Goal: Task Accomplishment & Management: Complete application form

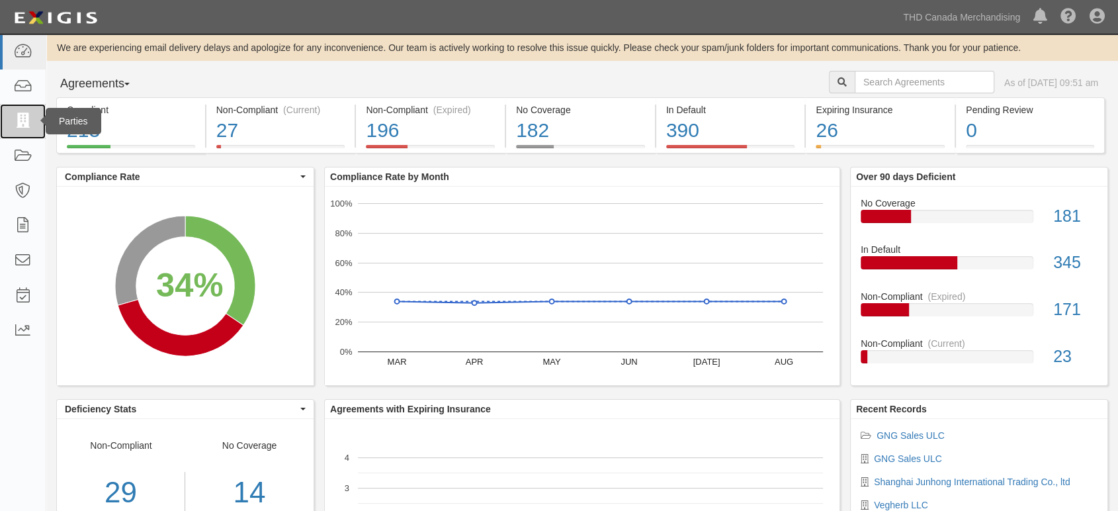
click at [36, 124] on link at bounding box center [23, 121] width 46 height 35
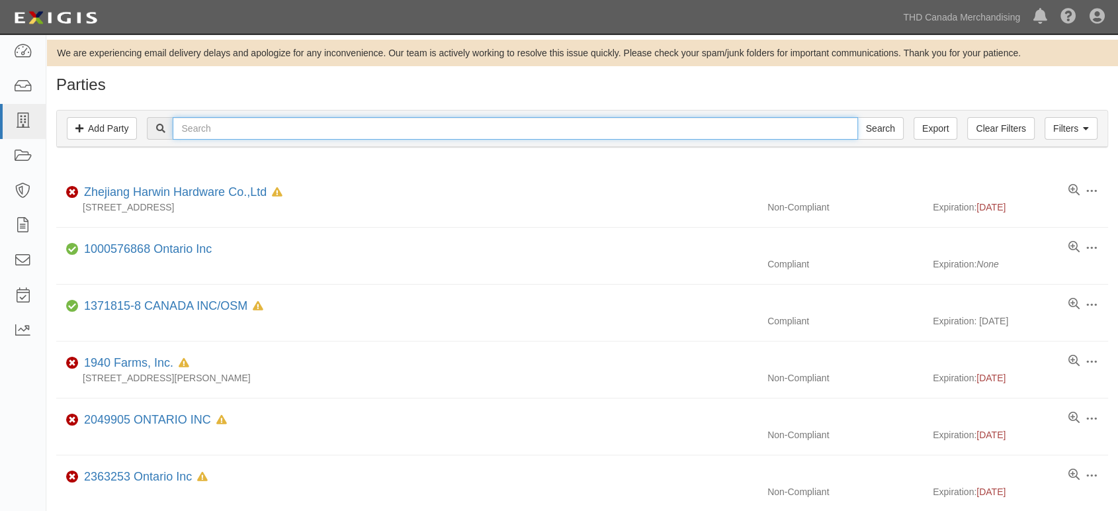
click at [181, 132] on input "text" at bounding box center [515, 128] width 685 height 22
paste input "Palziv [GEOGRAPHIC_DATA], Inc"
type input "Palziv [GEOGRAPHIC_DATA], Inc"
click at [857, 117] on input "Search" at bounding box center [880, 128] width 46 height 22
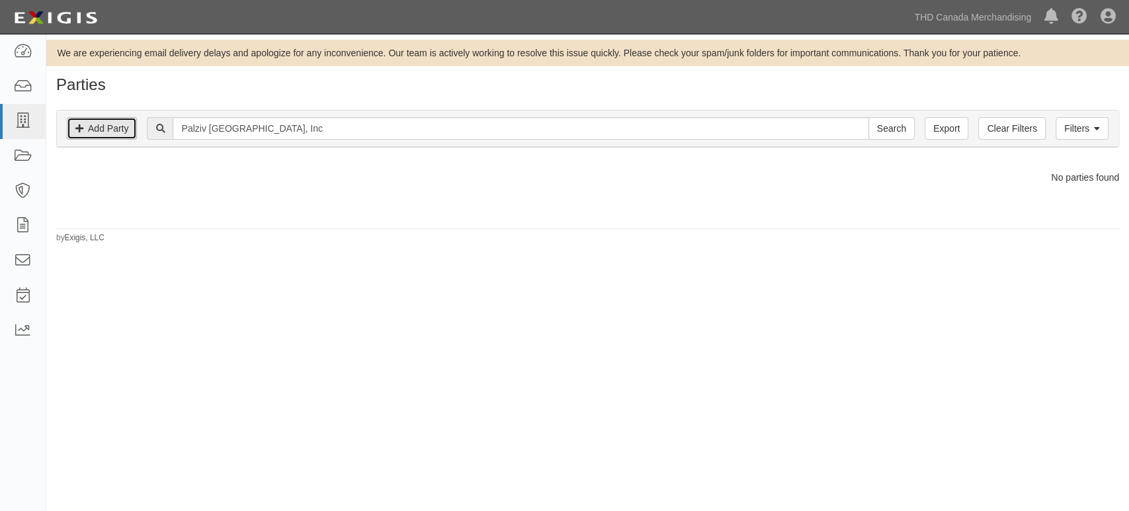
click at [129, 126] on link "Add Party" at bounding box center [102, 128] width 70 height 22
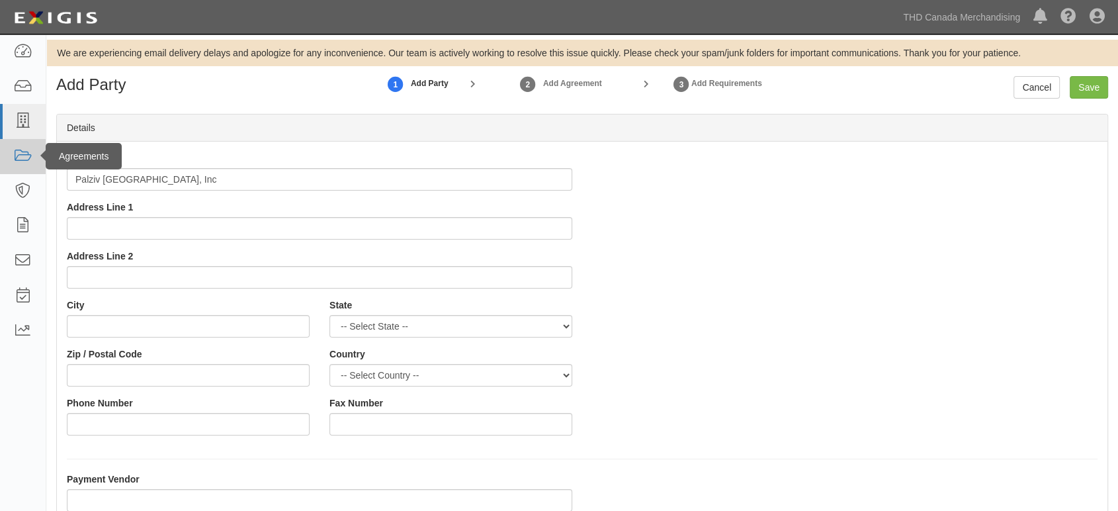
type input "Palziv [GEOGRAPHIC_DATA], Inc"
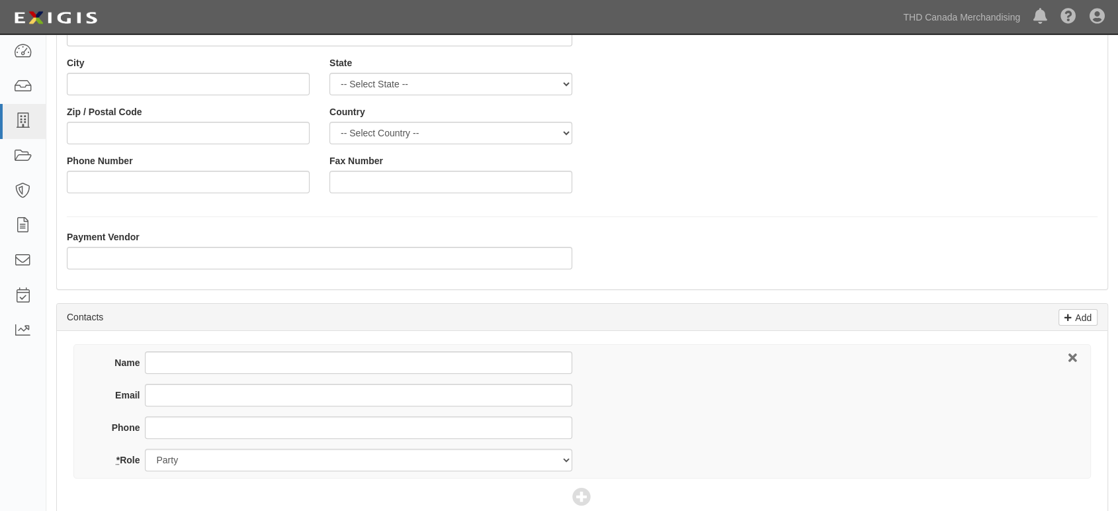
scroll to position [294, 0]
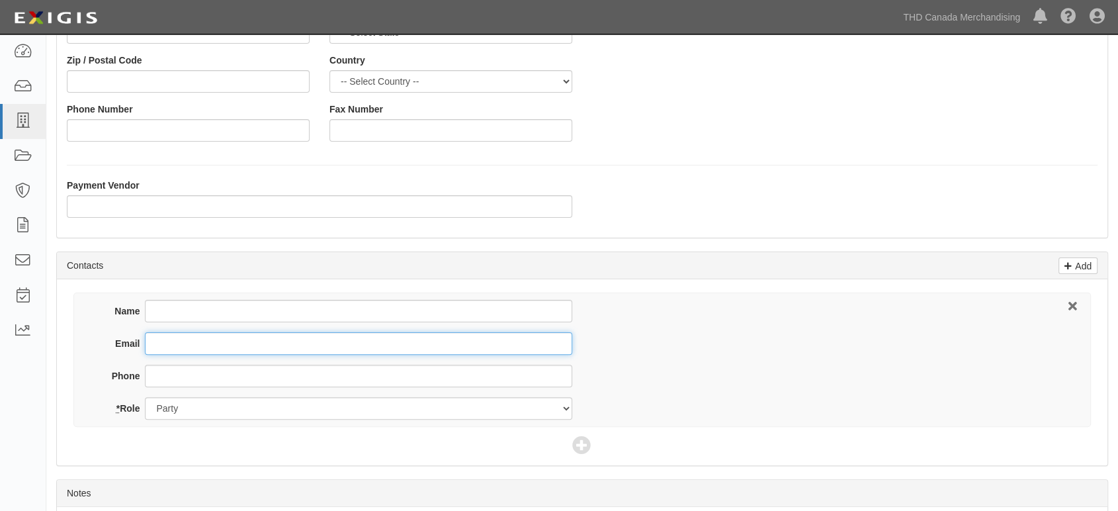
click at [267, 339] on input "Email" at bounding box center [358, 343] width 427 height 22
paste input "rmerkley@palzivna.com"
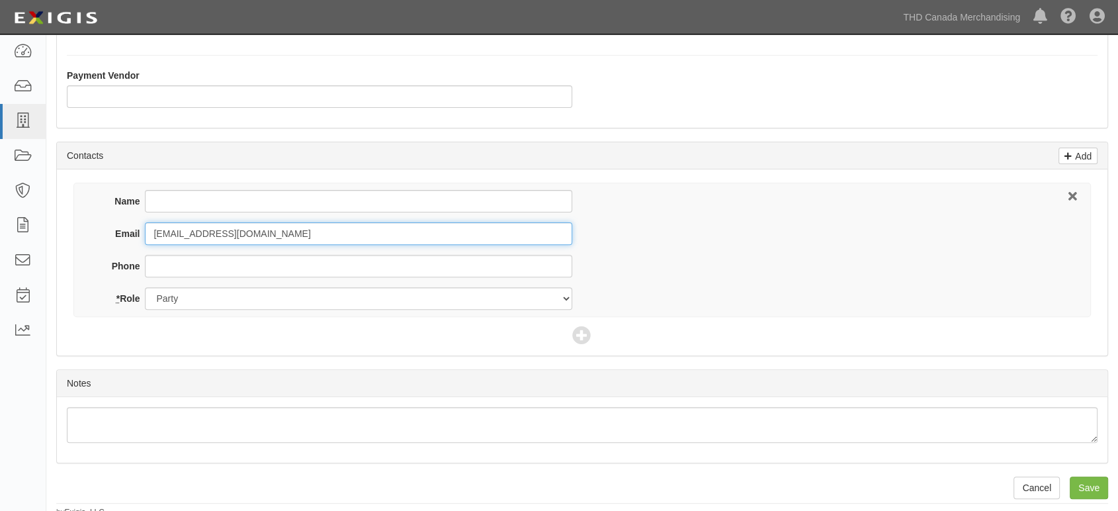
scroll to position [409, 0]
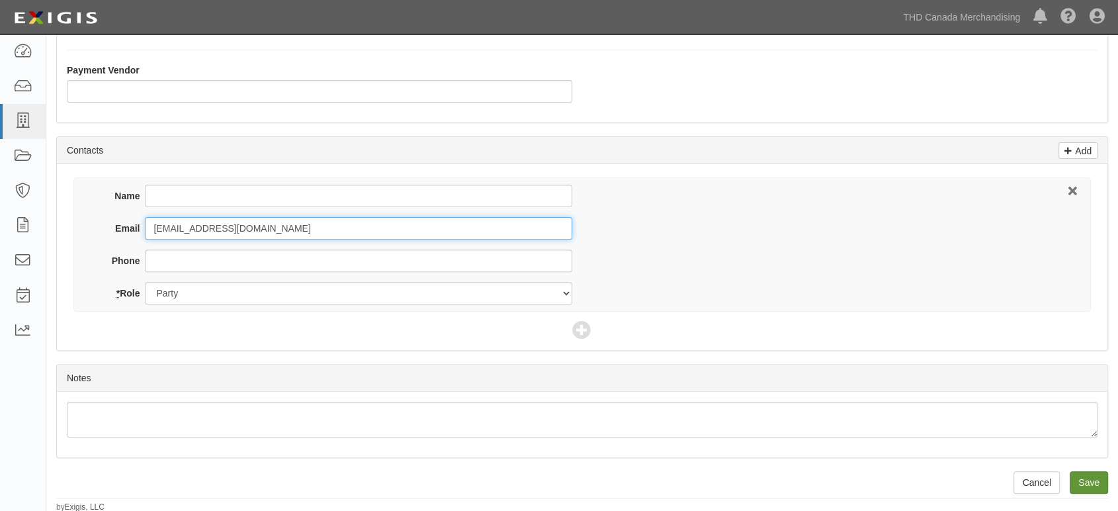
type input "rmerkley@palzivna.com"
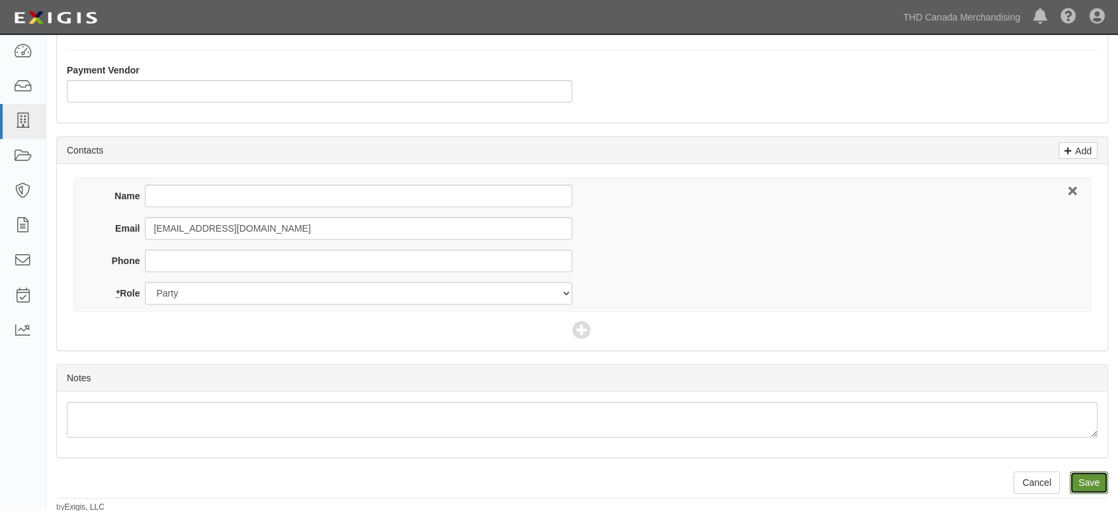
click at [1076, 479] on input "Save" at bounding box center [1089, 482] width 38 height 22
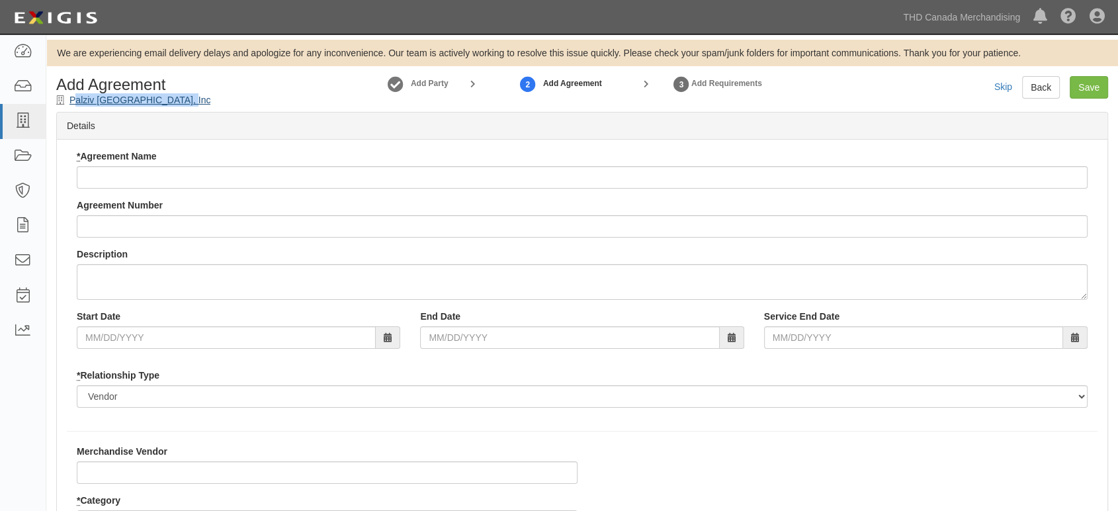
drag, startPoint x: 180, startPoint y: 97, endPoint x: 73, endPoint y: 104, distance: 106.7
click at [73, 104] on div "Add Agreement Palziv North America, Inc" at bounding box center [180, 91] width 268 height 30
copy link "Palziv [GEOGRAPHIC_DATA], Inc"
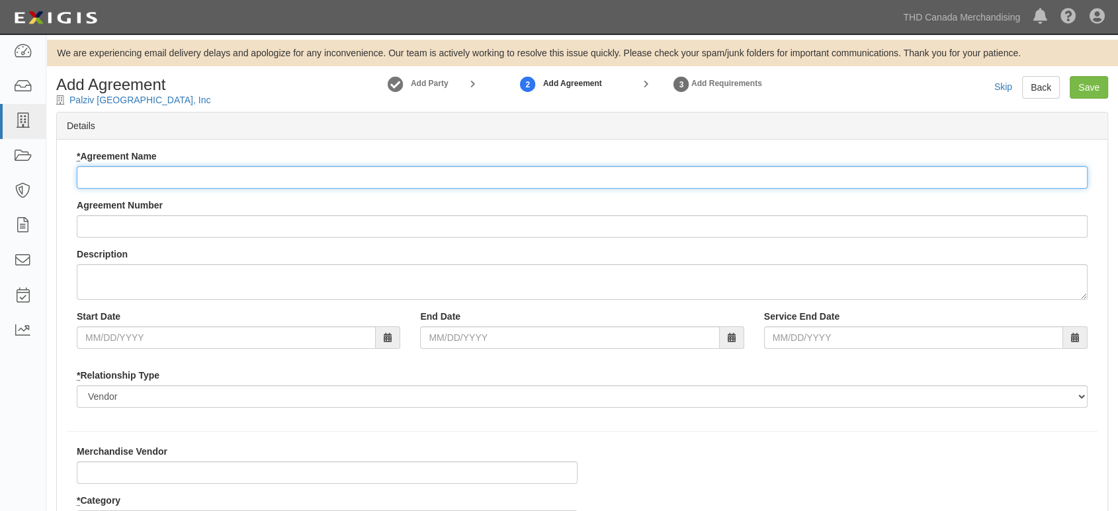
click at [140, 171] on input "* Agreement Name" at bounding box center [582, 177] width 1011 height 22
paste input "Palziv [GEOGRAPHIC_DATA], Inc"
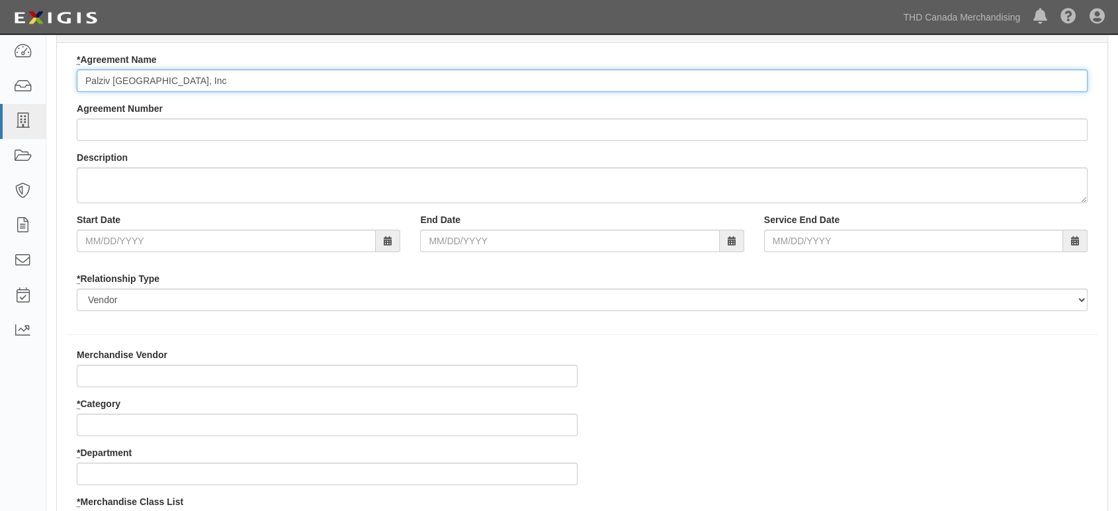
scroll to position [220, 0]
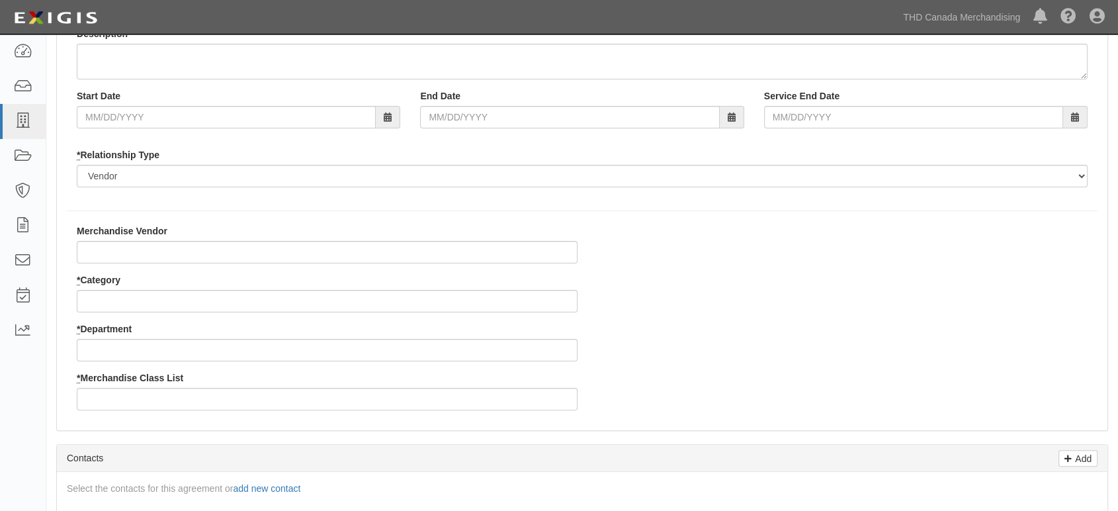
type input "Palziv [GEOGRAPHIC_DATA], Inc"
click at [110, 307] on input "* Category" at bounding box center [327, 301] width 501 height 22
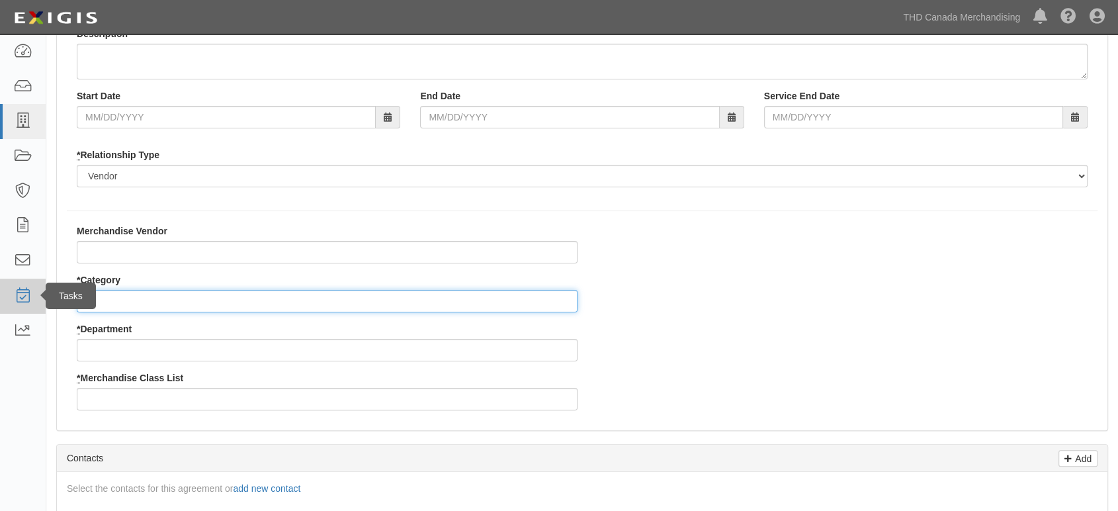
type input "2"
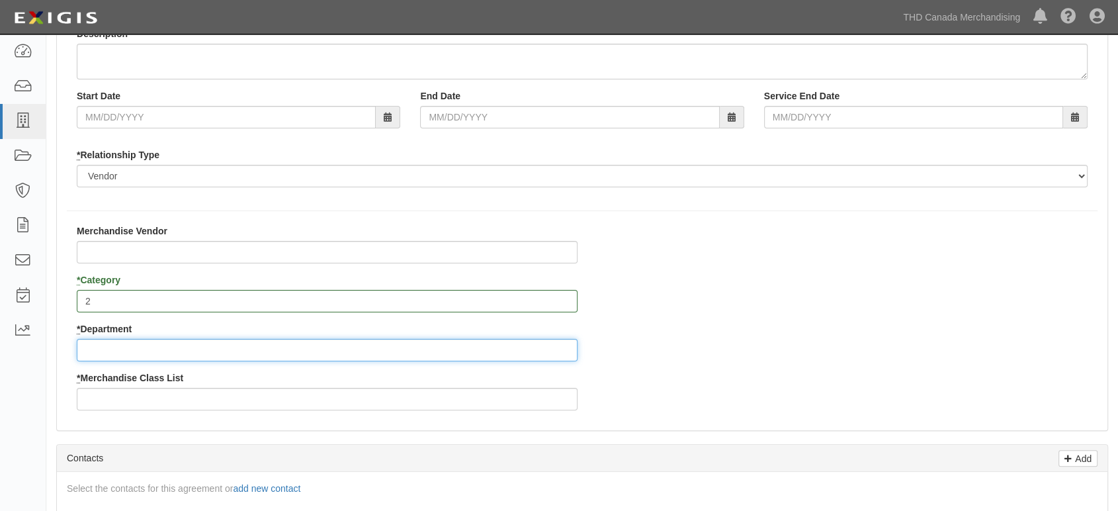
click at [245, 348] on input "* Department" at bounding box center [327, 350] width 501 height 22
type input "2"
type input "23"
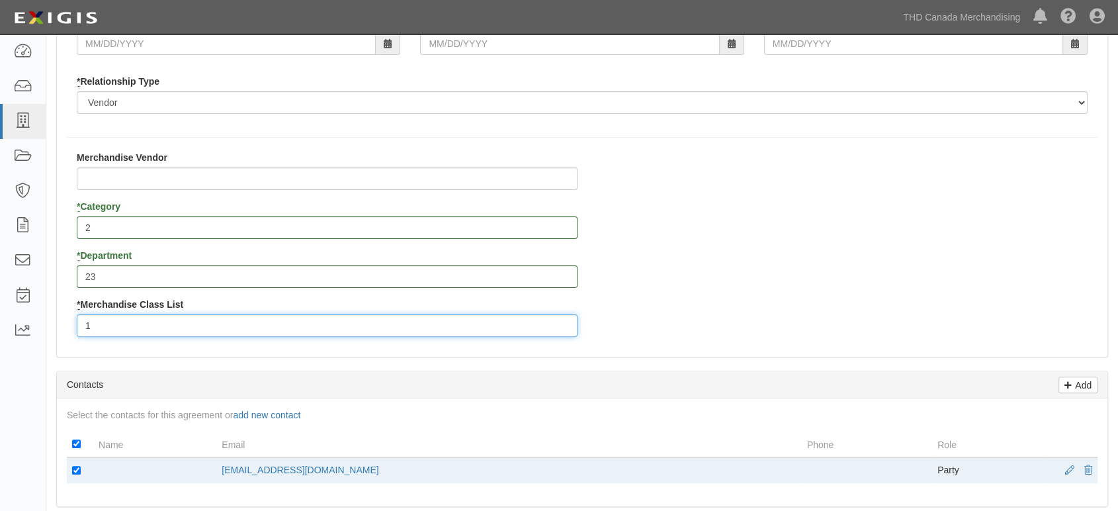
scroll to position [587, 0]
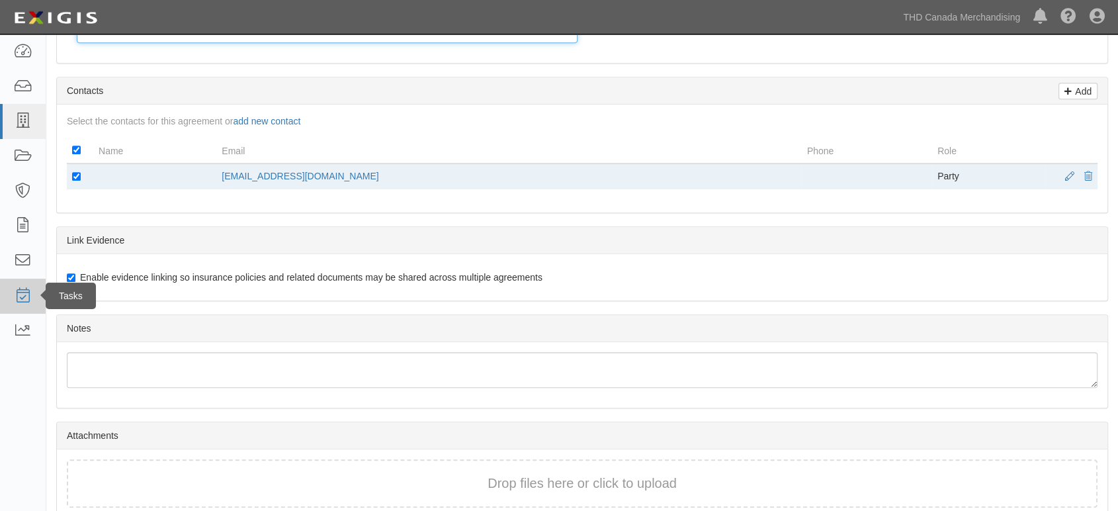
type input "1"
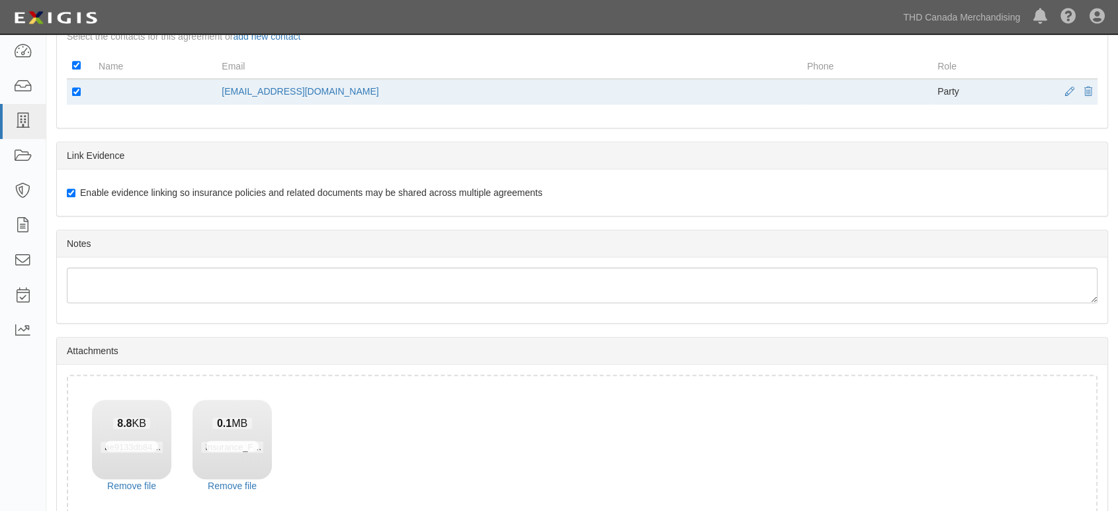
scroll to position [743, 0]
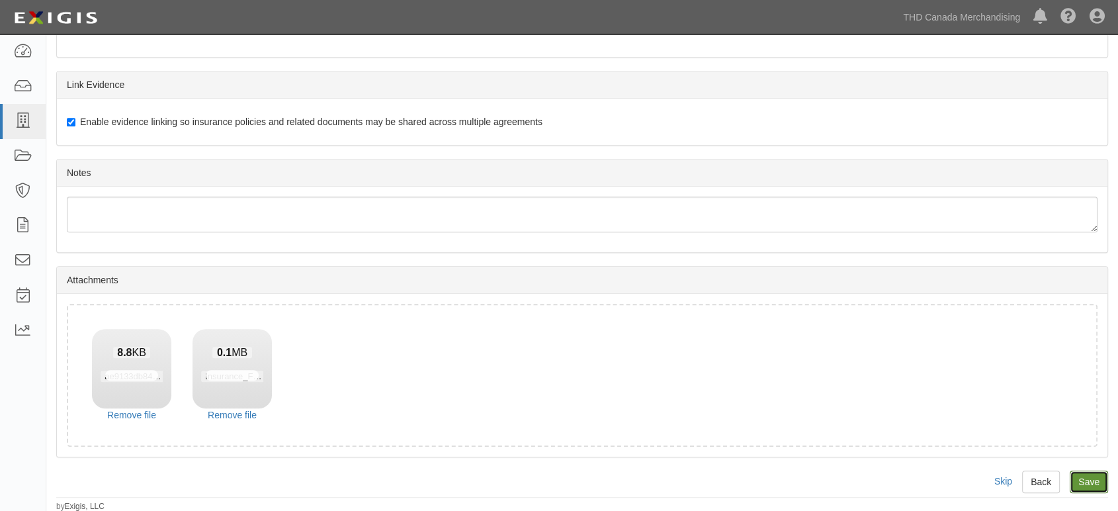
click at [1083, 482] on input "Save" at bounding box center [1089, 481] width 38 height 22
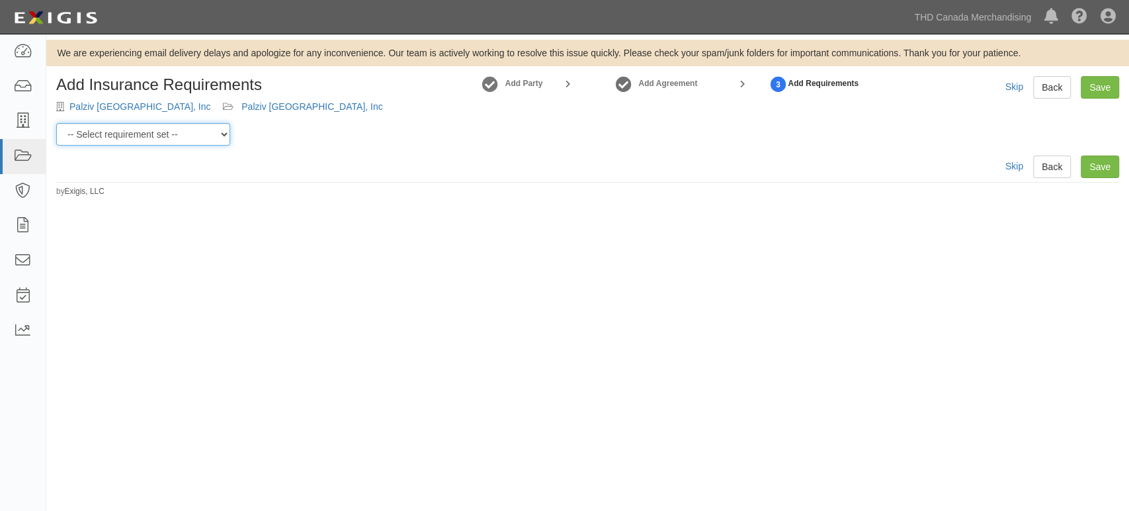
click at [213, 146] on div "Add Insurance Requirements Palziv North America, Inc Palziv North America, Inc …" at bounding box center [587, 136] width 1083 height 121
select select "37052"
click at [56, 123] on select "-- Select requirement set -- $20M GL (Canadian Supplier) $20M GL (Non-Canadian …" at bounding box center [143, 134] width 174 height 22
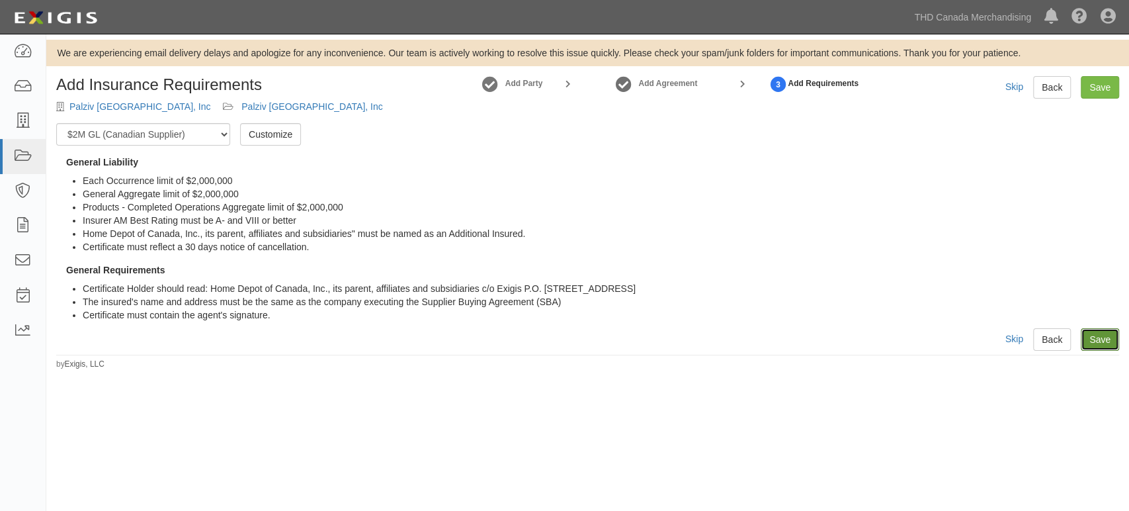
click at [1109, 338] on link "Save" at bounding box center [1100, 339] width 38 height 22
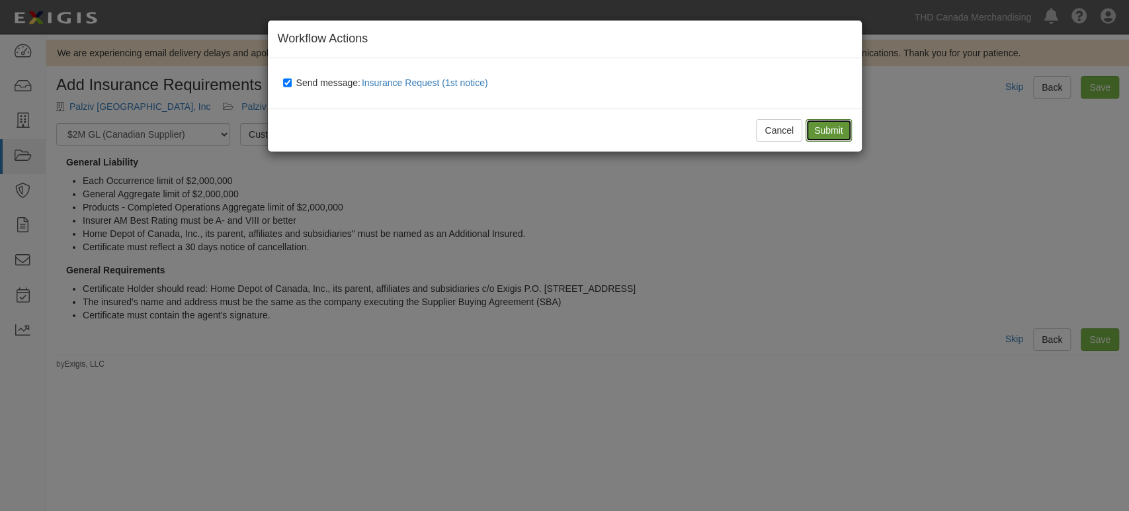
click at [814, 127] on input "Submit" at bounding box center [829, 130] width 46 height 22
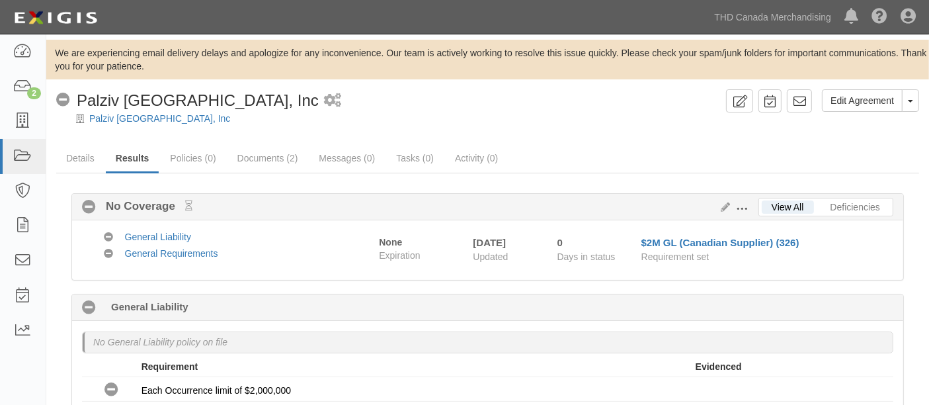
click at [748, 210] on span at bounding box center [742, 209] width 12 height 12
click at [728, 208] on icon at bounding box center [723, 207] width 15 height 9
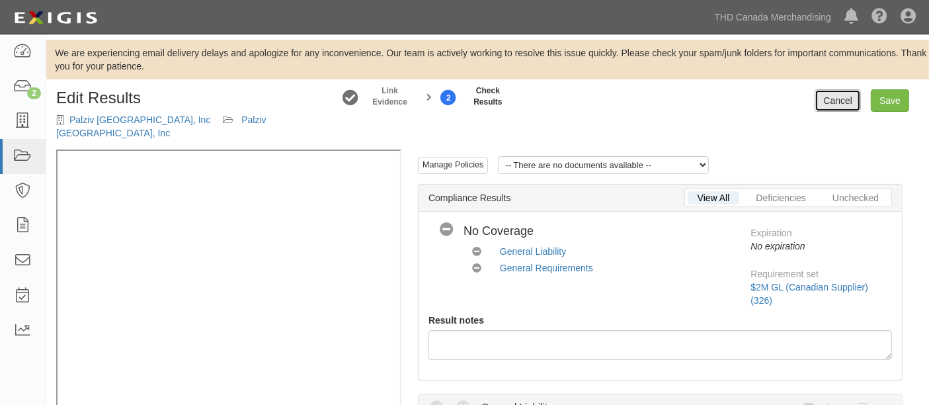
click at [835, 99] on link "Cancel" at bounding box center [838, 100] width 46 height 22
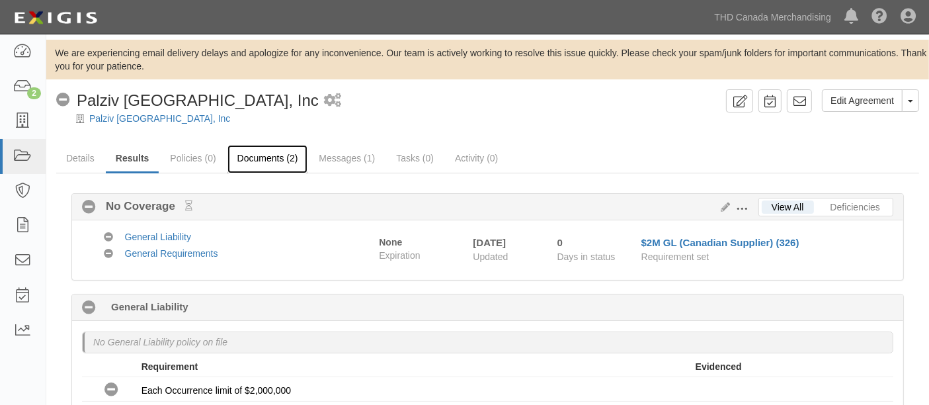
click at [293, 162] on link "Documents (2)" at bounding box center [268, 159] width 81 height 28
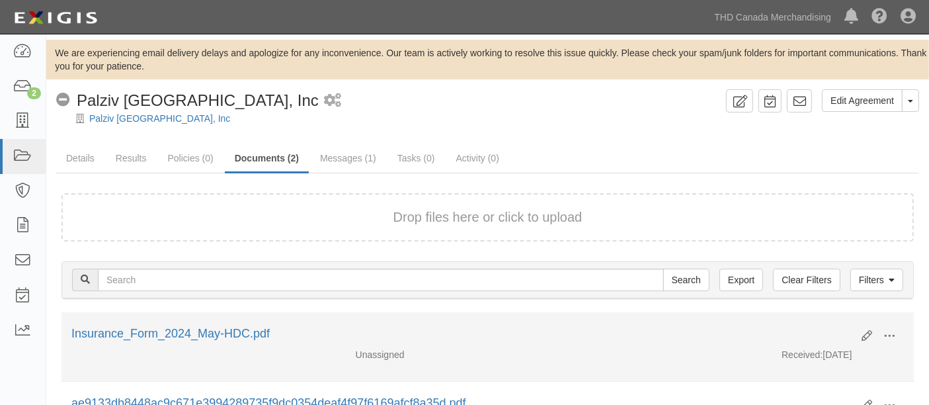
scroll to position [73, 0]
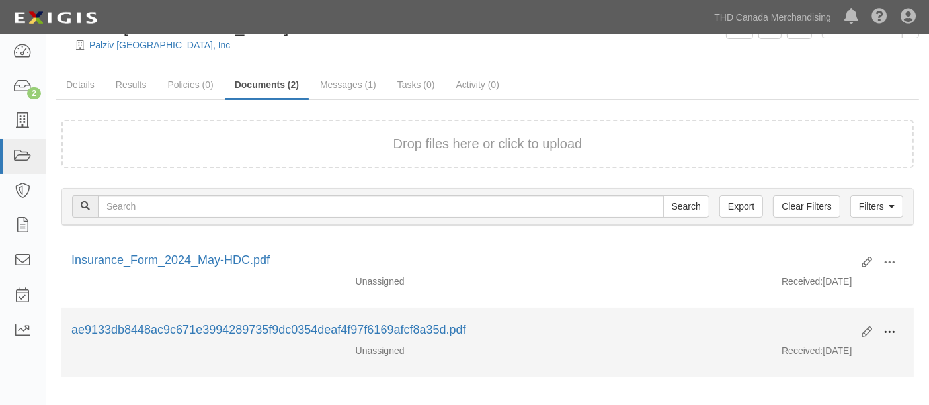
click at [896, 337] on button at bounding box center [889, 332] width 29 height 22
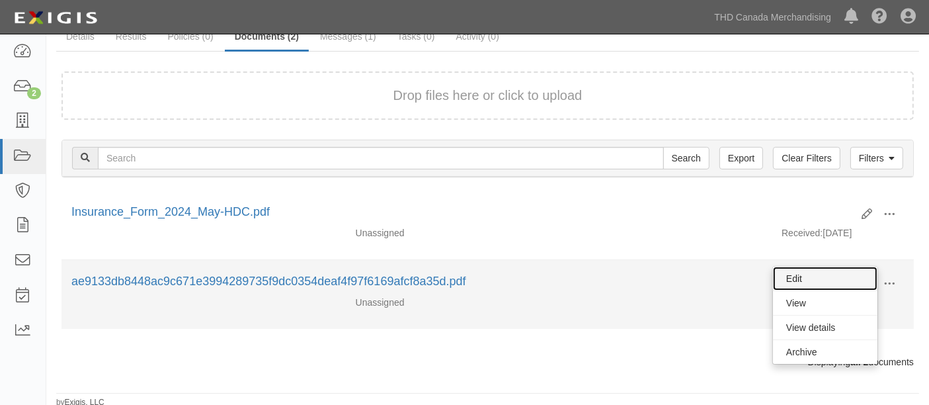
click at [814, 276] on link "Edit" at bounding box center [825, 279] width 105 height 24
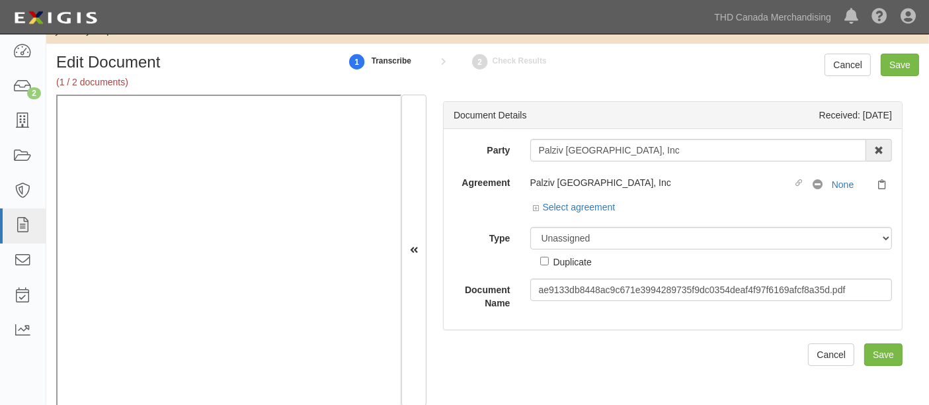
scroll to position [56, 0]
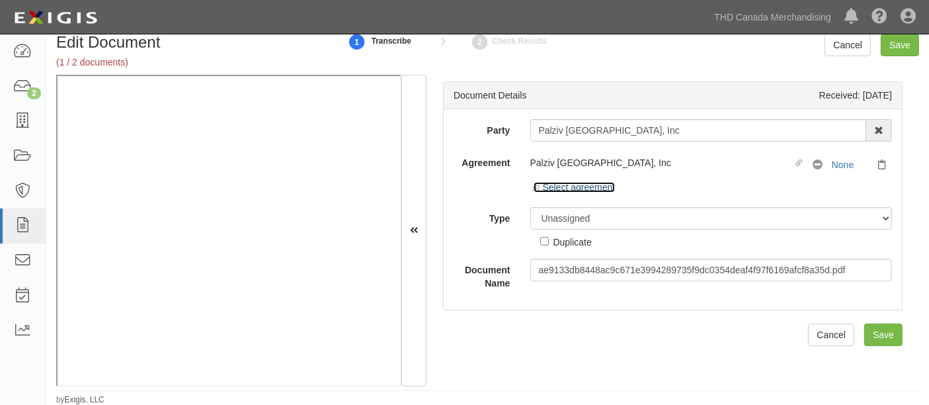
click at [593, 185] on link "Select agreement" at bounding box center [575, 187] width 82 height 11
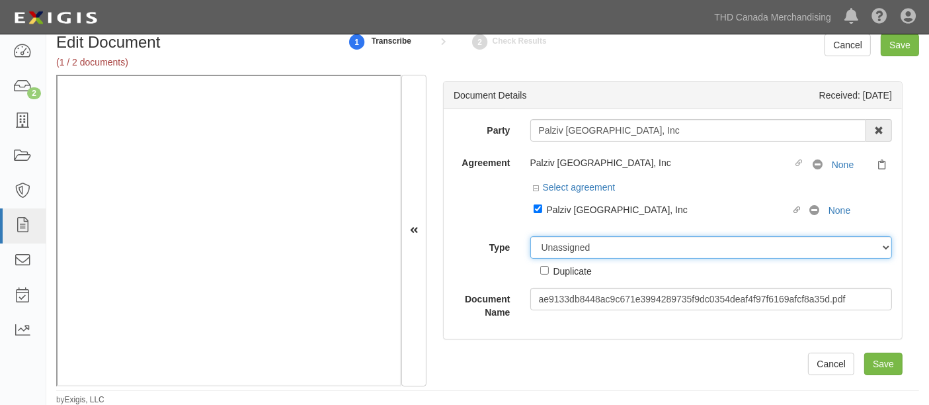
click at [752, 245] on select "Unassigned Binder Cancellation Notice Certificate Contract Endorsement Insuranc…" at bounding box center [711, 247] width 362 height 22
select select "CertificateDetail"
click at [530, 236] on select "Unassigned Binder Cancellation Notice Certificate Contract Endorsement Insuranc…" at bounding box center [711, 247] width 362 height 22
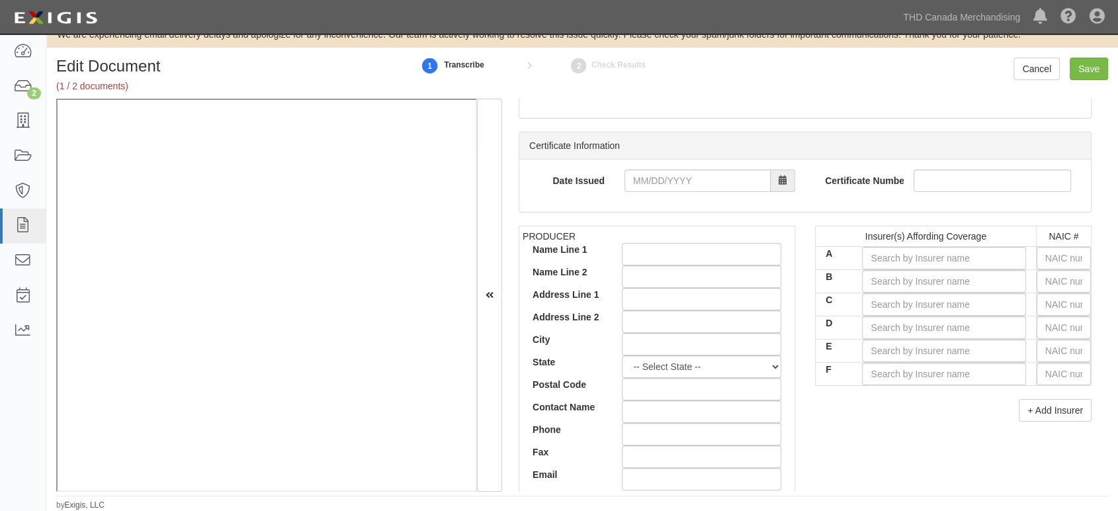
scroll to position [294, 0]
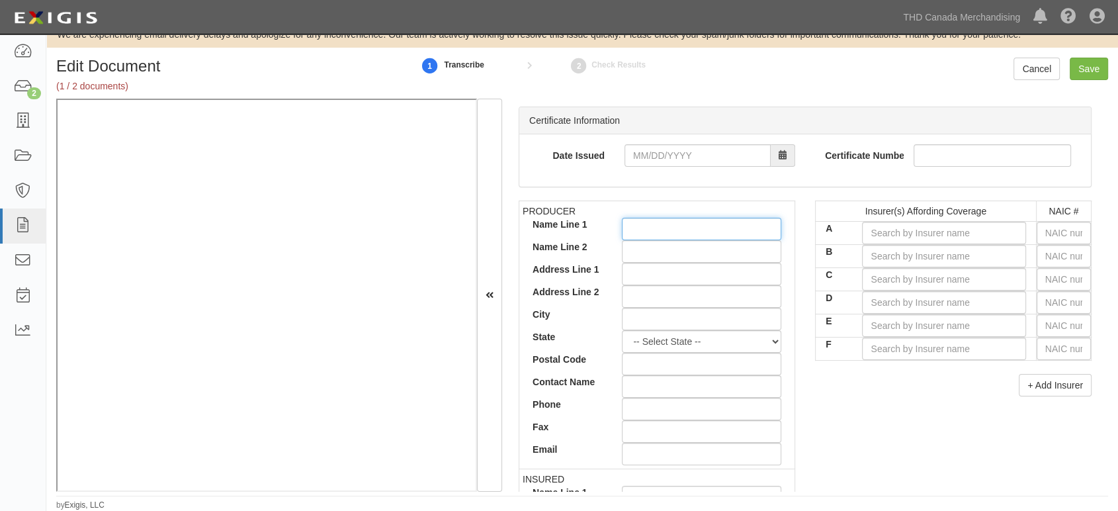
click at [713, 224] on input "Name Line 1" at bounding box center [701, 229] width 159 height 22
paste input "USI Insurance Services, LLC"
type input "USI Insurance Services, LLC"
click at [652, 274] on input "Address Line 1" at bounding box center [701, 274] width 159 height 22
paste input "[STREET_ADDRESS]"
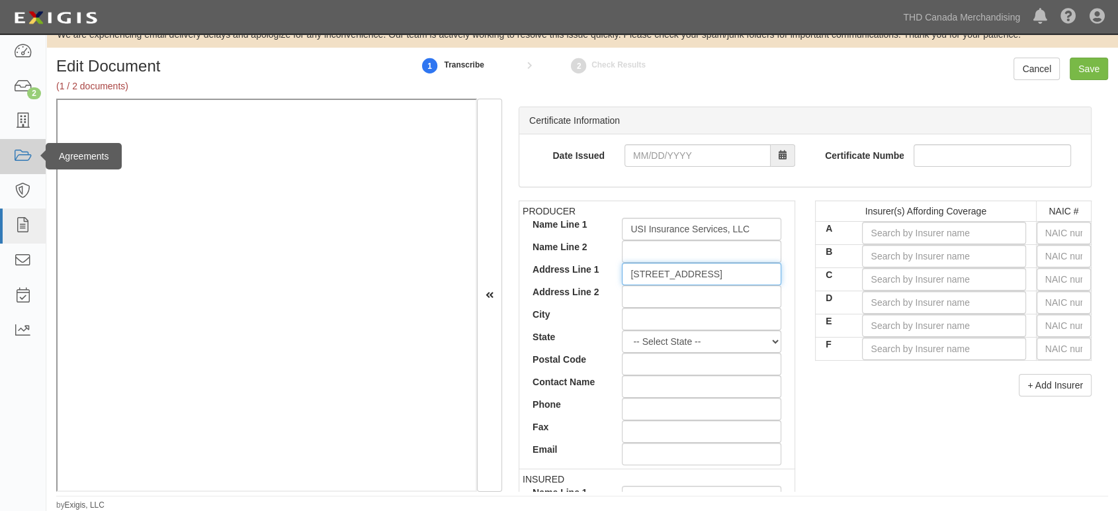
type input "[STREET_ADDRESS]"
click at [646, 295] on input "Address Line 2" at bounding box center [701, 296] width 159 height 22
paste input "Suite 111"
type input "Suite 111"
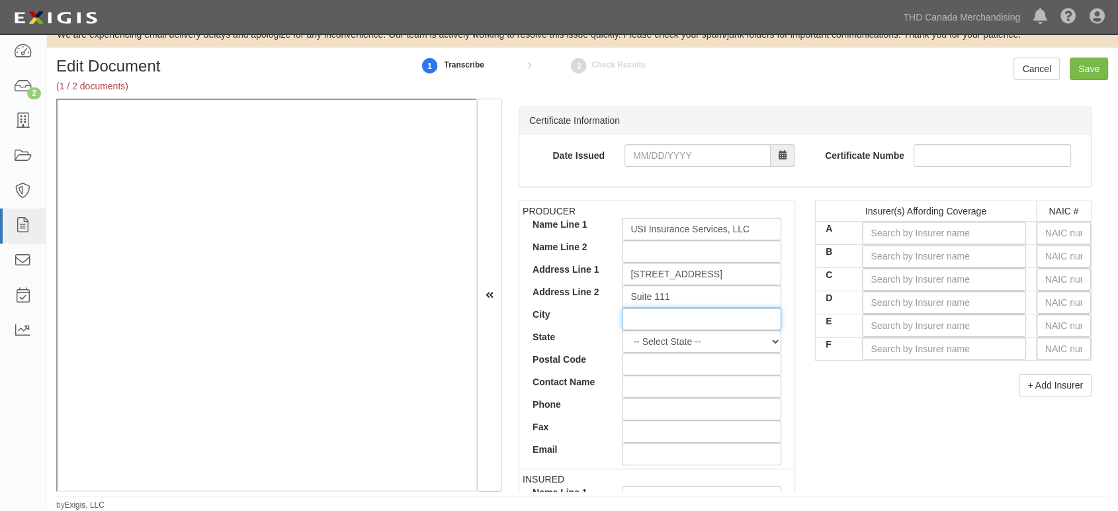
click at [686, 317] on input "City" at bounding box center [701, 319] width 159 height 22
paste input "[GEOGRAPHIC_DATA]"
type input "[GEOGRAPHIC_DATA]"
click at [671, 337] on select "-- Select State -- [US_STATE] [US_STATE] [US_STATE] [US_STATE] [US_STATE] [US_S…" at bounding box center [701, 341] width 159 height 22
select select "NC"
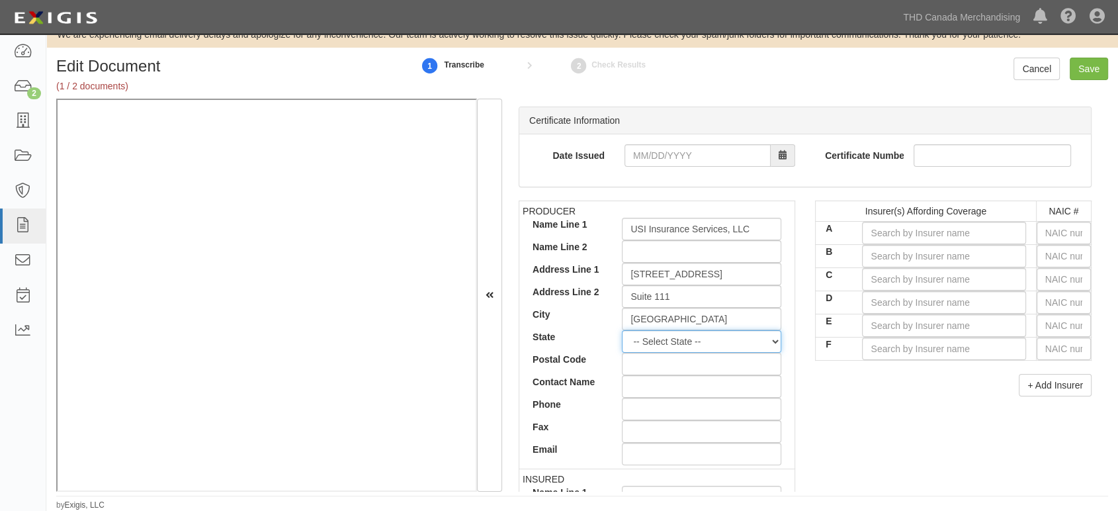
click at [622, 330] on select "-- Select State -- Alabama Alaska Arizona Arkansas California Colorado Connecti…" at bounding box center [701, 341] width 159 height 22
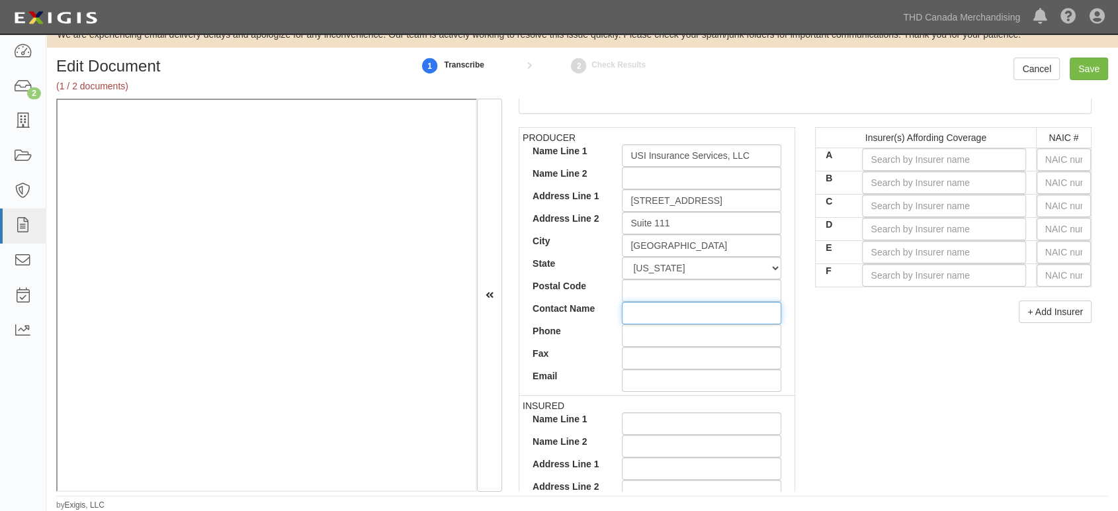
click at [639, 305] on input "Contact Name" at bounding box center [701, 313] width 159 height 22
click at [639, 294] on input "Postal Code" at bounding box center [701, 290] width 159 height 22
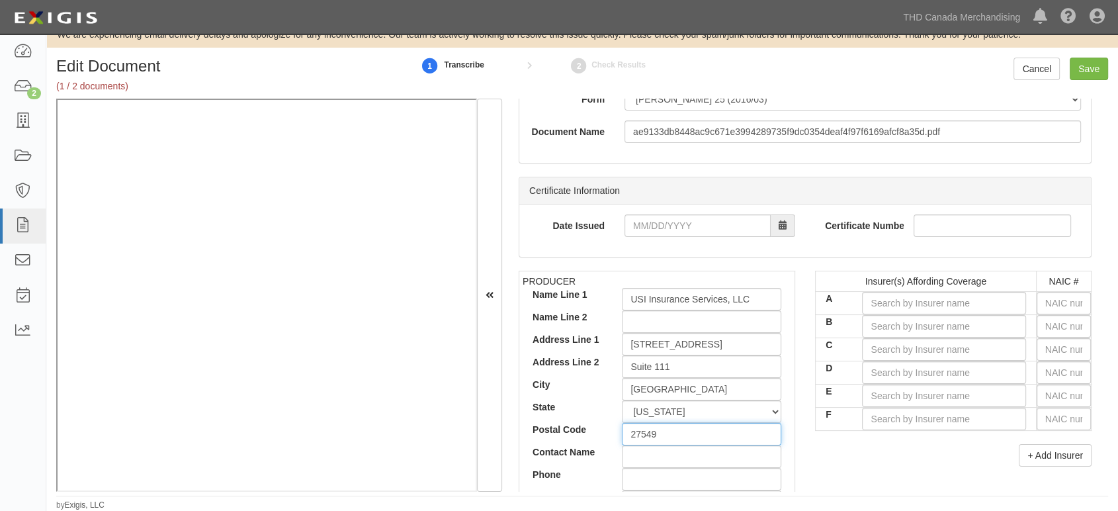
scroll to position [220, 0]
type input "27549"
click at [929, 301] on input "text" at bounding box center [1063, 306] width 54 height 22
type input "25232"
type input "2"
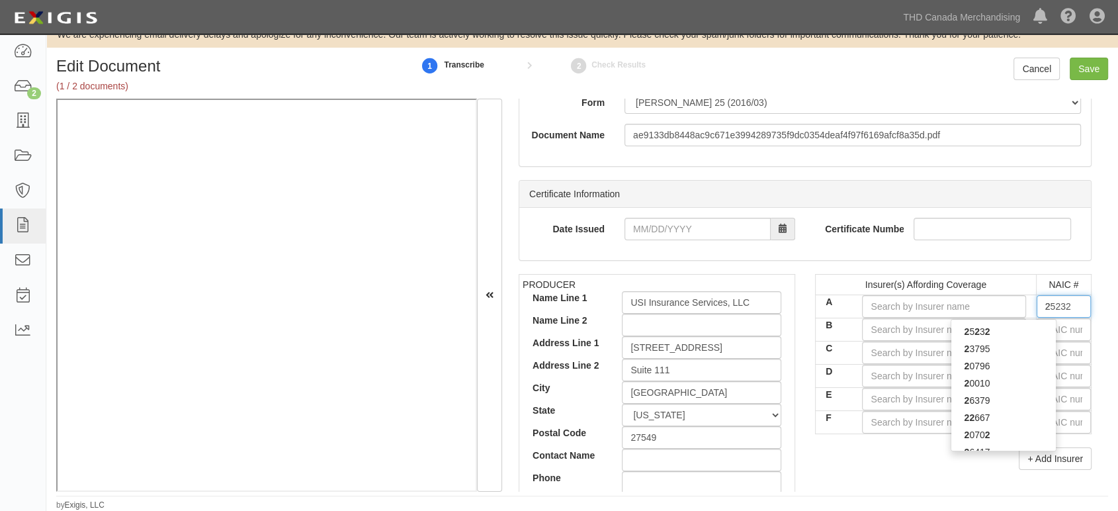
type input "27928"
type input "27"
type input "25232"
type input "2"
type input "21571"
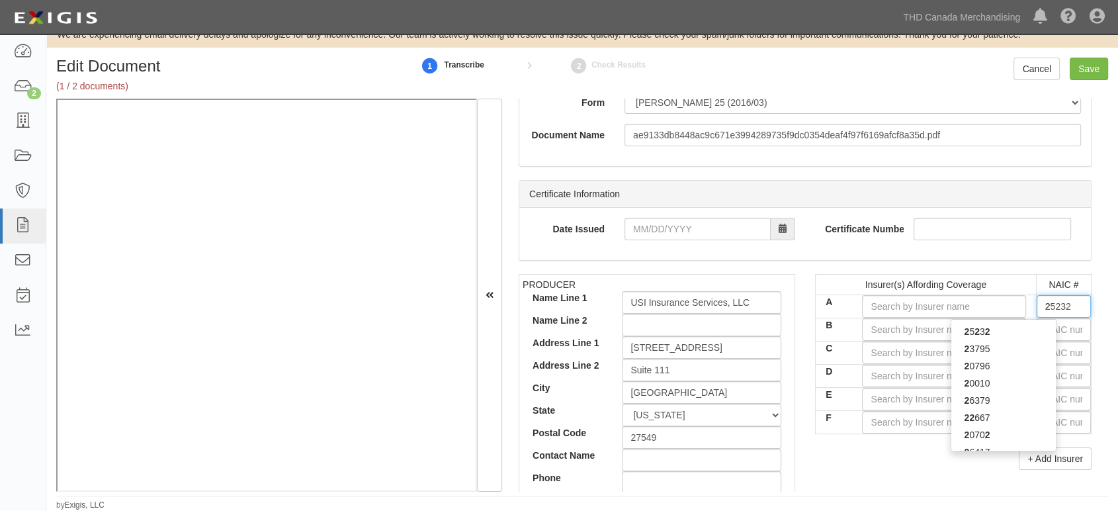
type input "21"
type input "21849"
type input "218"
type input "21873"
type input "2187"
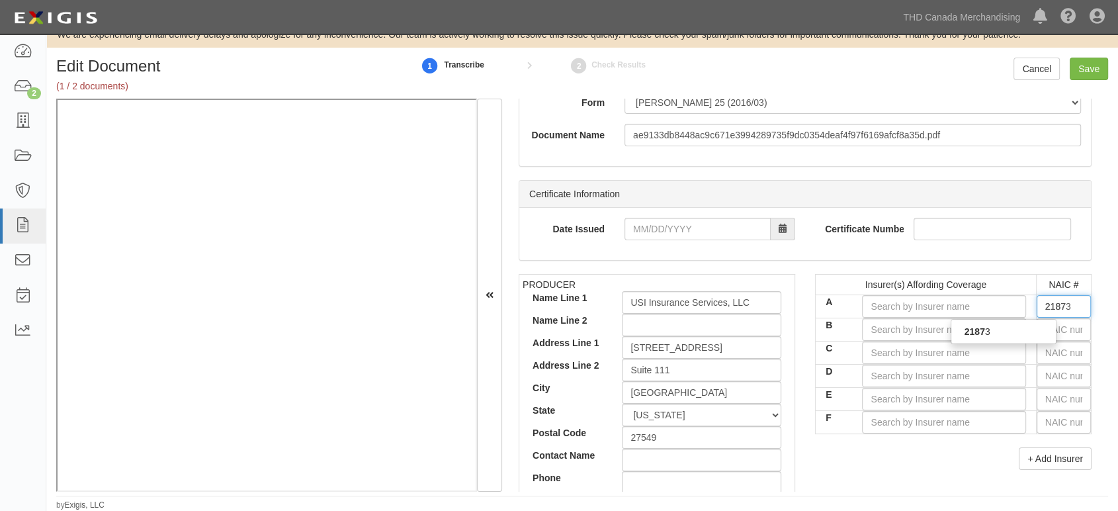
type input "21873"
click at [929, 341] on div "21873" at bounding box center [1003, 331] width 106 height 25
click at [929, 329] on div "21873" at bounding box center [1003, 331] width 105 height 17
type input "Fireman's Fund Insurance Company (A+ XV Rating)"
type input "21873"
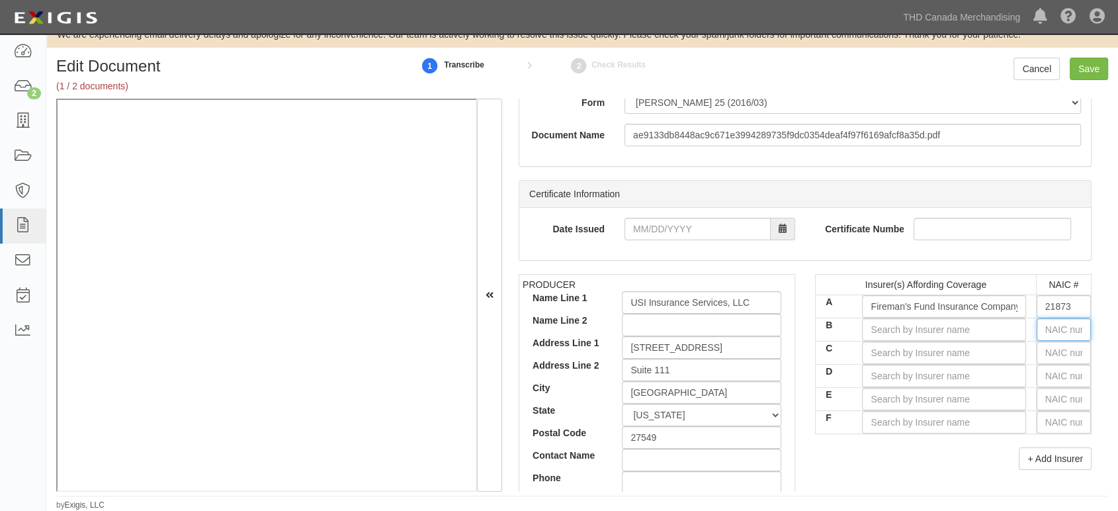
click at [929, 327] on input "text" at bounding box center [1063, 329] width 54 height 22
type input "16862"
type input "1"
type input "12963"
type input "12"
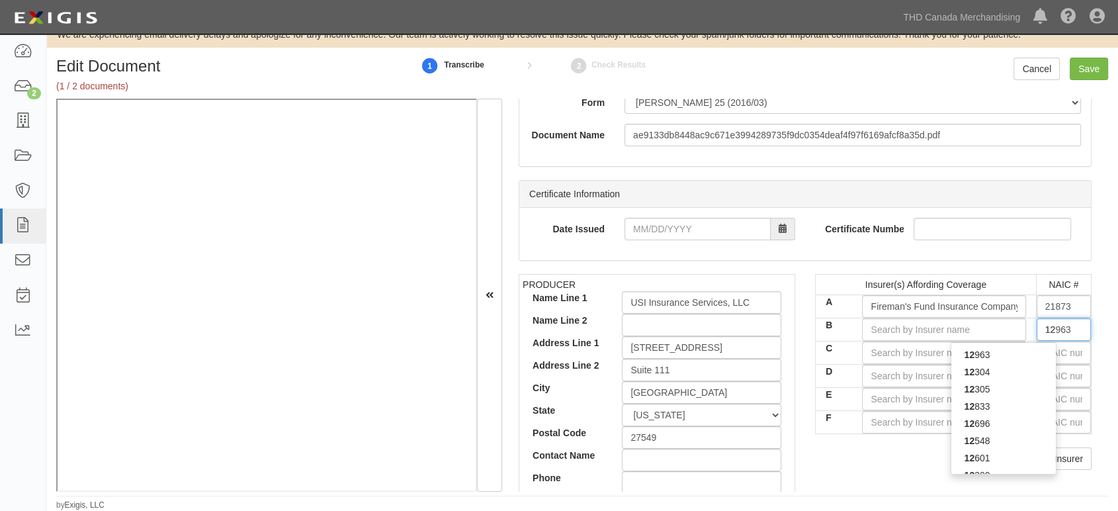
type input "12304"
type input "1230"
type input "12305"
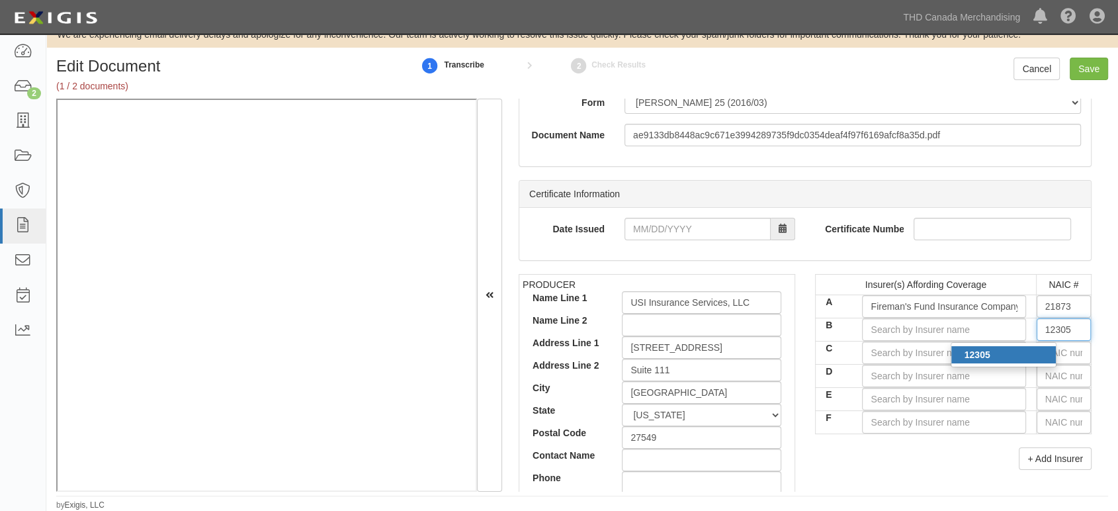
click at [929, 354] on div "12305" at bounding box center [1003, 354] width 105 height 17
type input "Accident Fund National Insurance Co (A XIV Rating)"
type input "12305"
click at [929, 355] on input "text" at bounding box center [1063, 352] width 54 height 22
type input "25232"
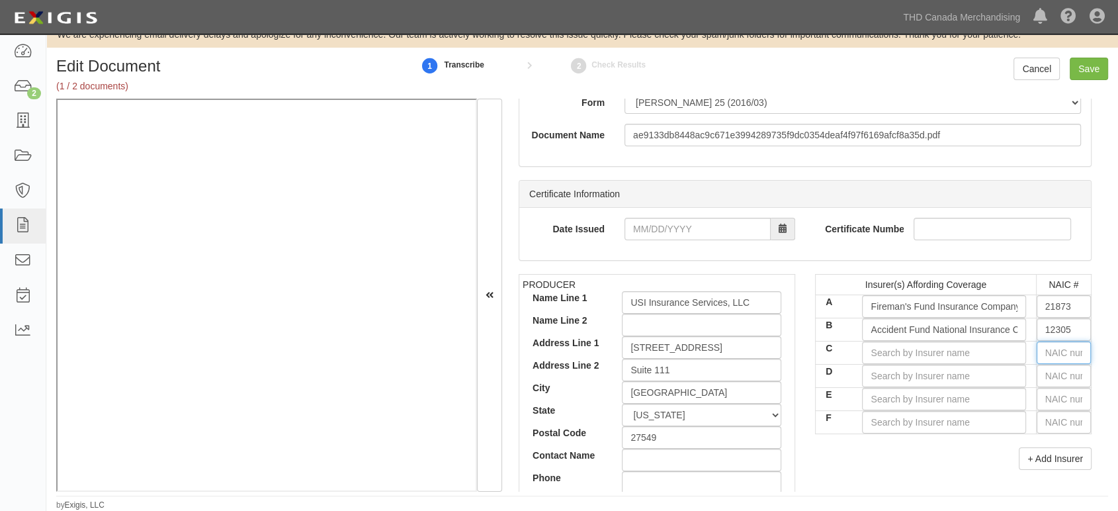
type input "2"
type input "21571"
type input "21"
type input "21849"
type input "2184"
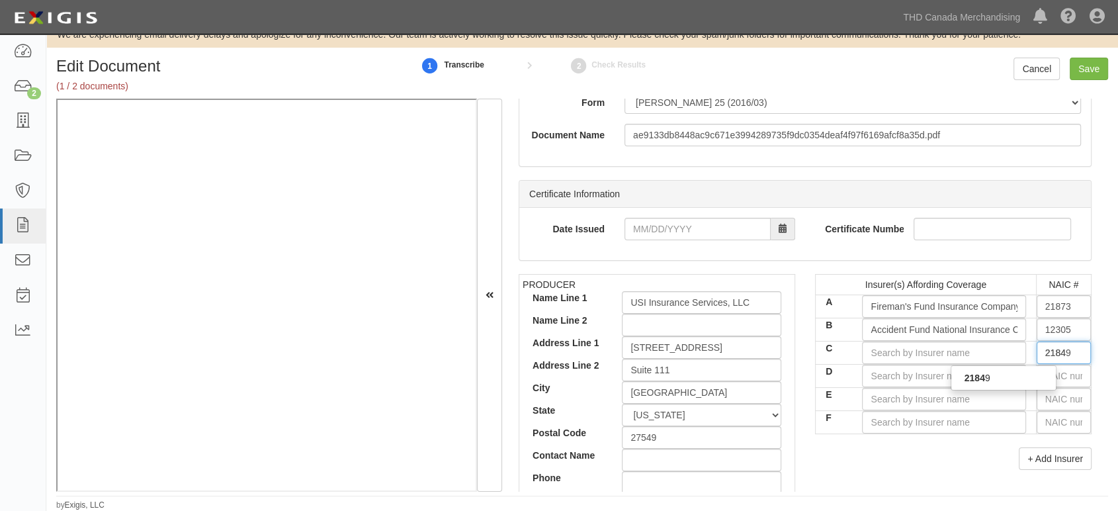
type input "21849"
click at [929, 383] on div "21849" at bounding box center [1003, 377] width 105 height 17
type input "American Automobile Insurance Company (A+ XV Rating)"
type input "21849"
click at [929, 404] on div "+ Add Insurer" at bounding box center [953, 458] width 276 height 22
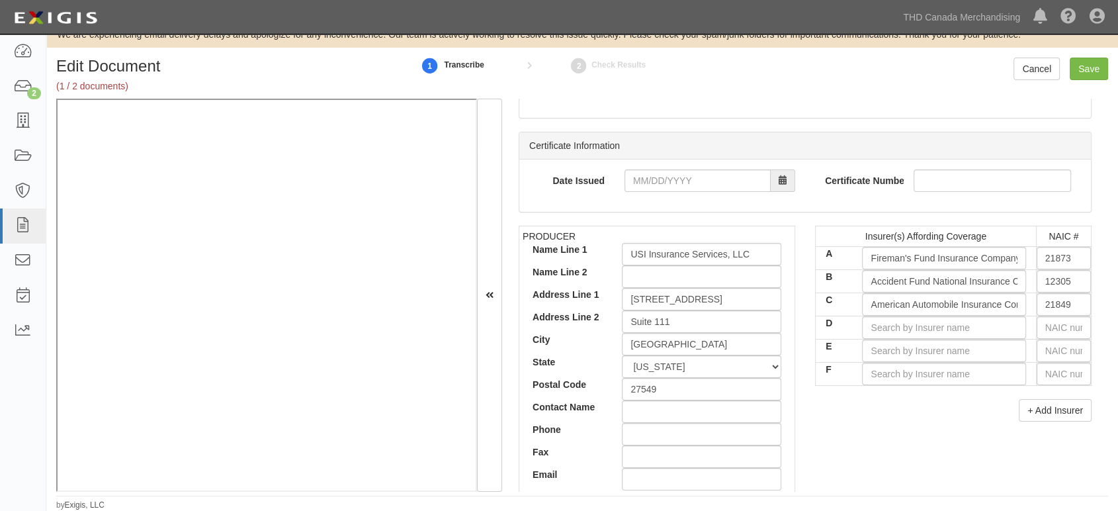
scroll to position [294, 0]
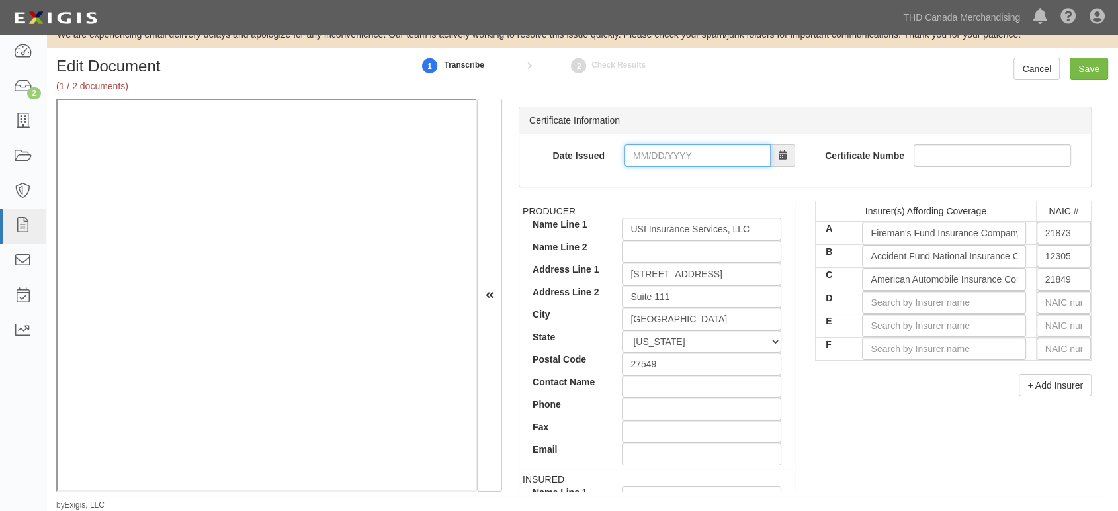
click at [678, 155] on input "Date Issued" at bounding box center [697, 155] width 146 height 22
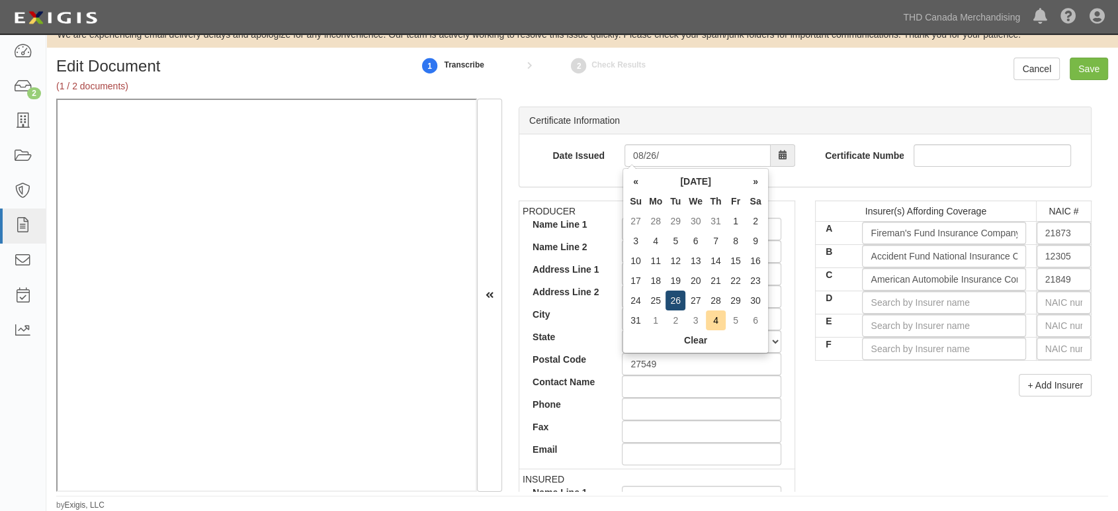
click at [678, 301] on td "26" at bounding box center [675, 300] width 20 height 20
type input "08/26/2025"
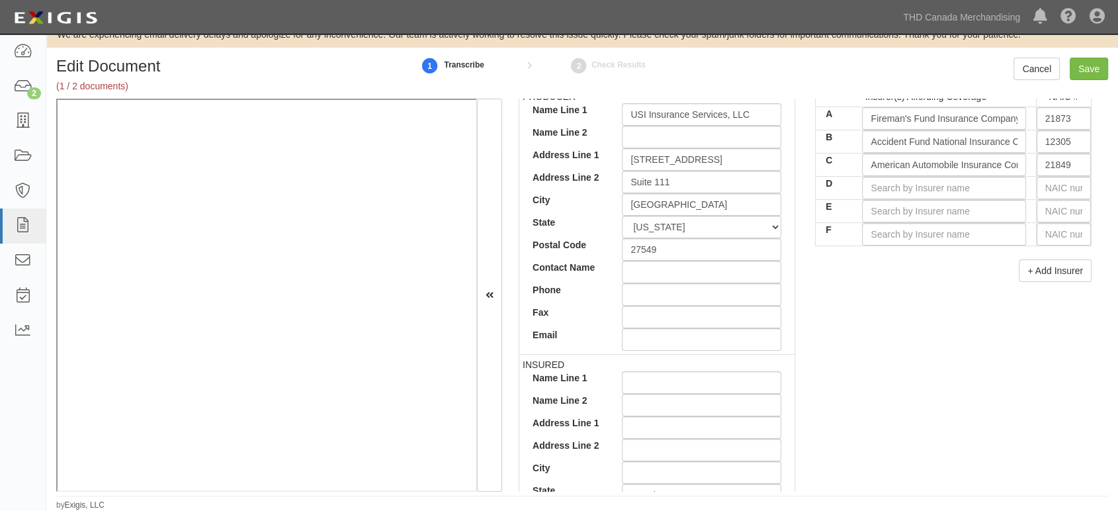
scroll to position [441, 0]
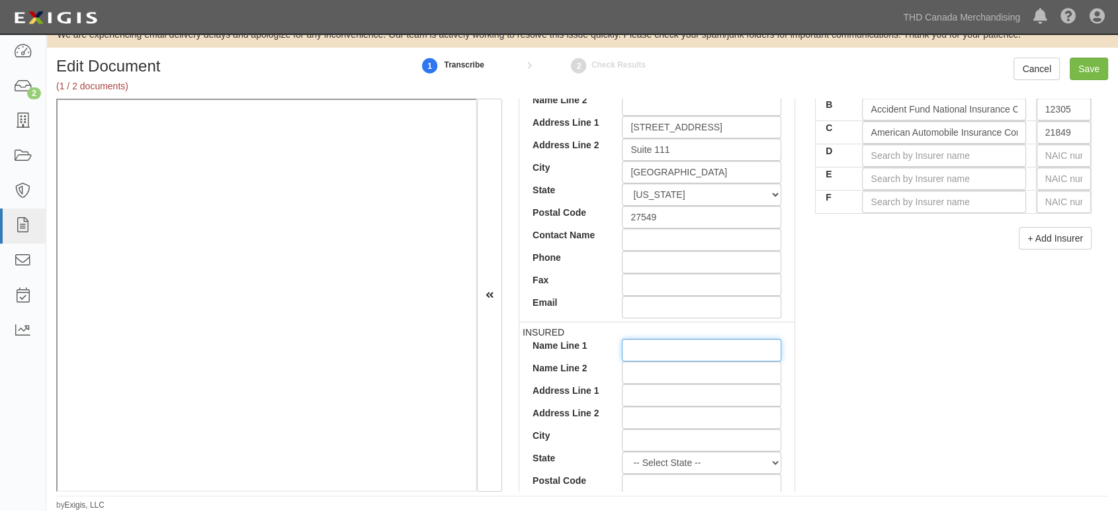
click at [630, 355] on input "Name Line 1" at bounding box center [701, 350] width 159 height 22
paste input "Palziv North America, Inc."
type input "Palziv North America, Inc."
click at [637, 393] on input "Address Line 1" at bounding box center [701, 395] width 159 height 22
paste input "7966 NC 56 Highway"
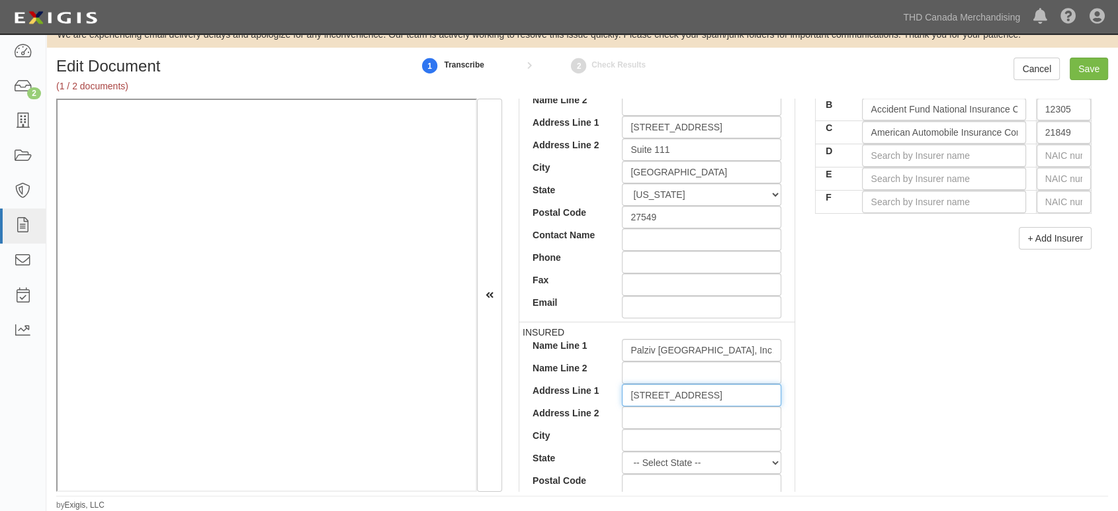
type input "7966 NC 56 Highway"
click at [645, 404] on input "City" at bounding box center [701, 440] width 159 height 22
paste input "Louisburg"
type input "Louisburg"
click at [669, 404] on select "-- Select State -- Alabama Alaska Arizona Arkansas California Colorado Connecti…" at bounding box center [701, 462] width 159 height 22
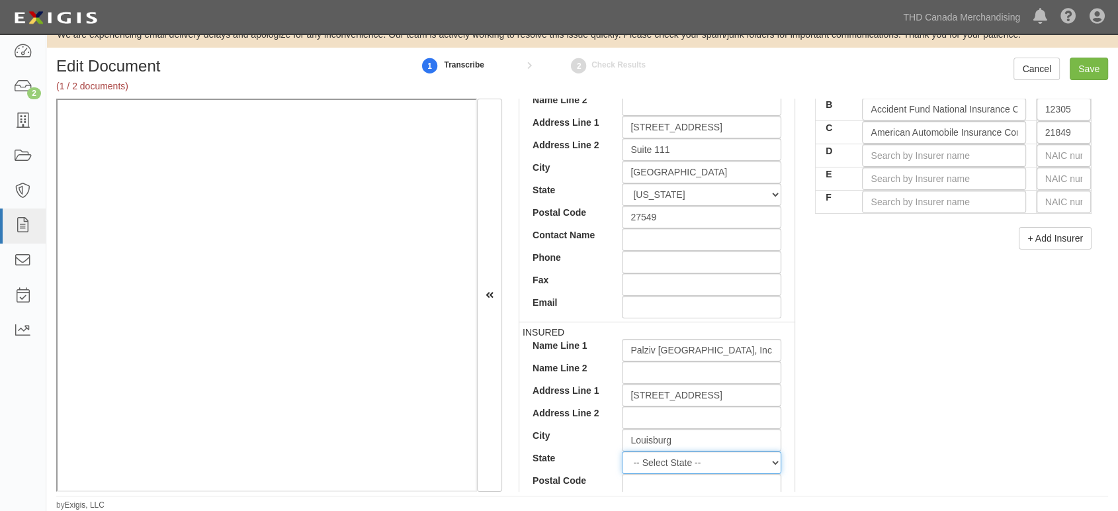
select select "NC"
click at [622, 404] on select "-- Select State -- Alabama Alaska Arizona Arkansas California Colorado Connecti…" at bounding box center [701, 462] width 159 height 22
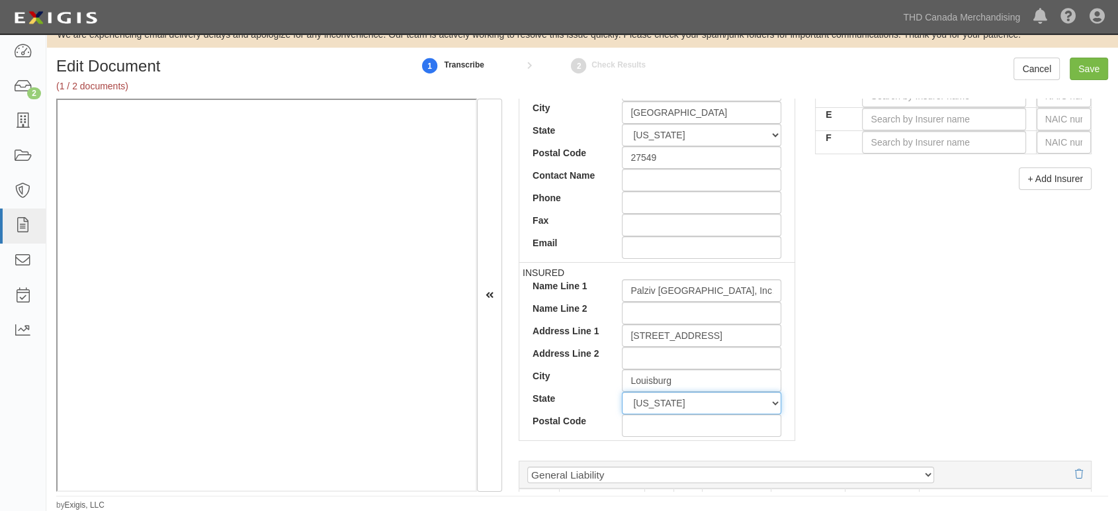
scroll to position [514, 0]
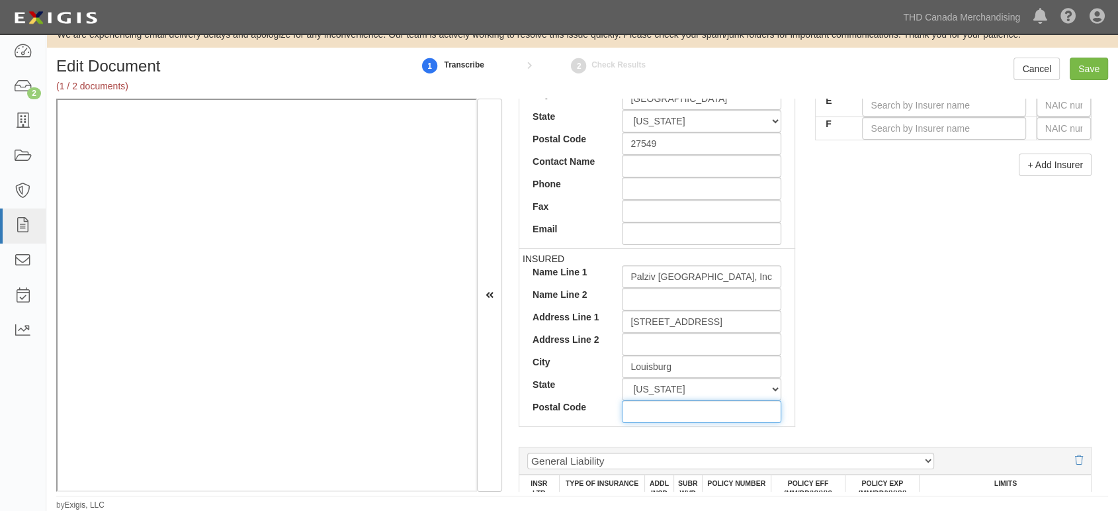
click at [645, 404] on input "Postal Code" at bounding box center [701, 411] width 159 height 22
type input "27549"
click at [850, 253] on div "PRODUCER Name Line 1 USI Insurance Services, LLC Name Line 2 Address Line 1 854…" at bounding box center [805, 210] width 593 height 460
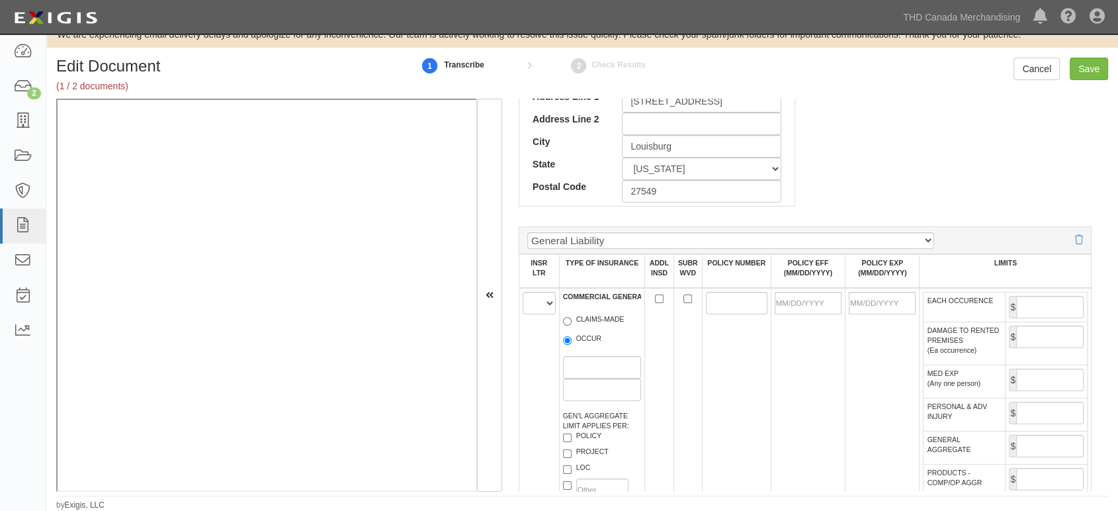
scroll to position [735, 0]
click at [546, 299] on select "A B C D E F" at bounding box center [539, 302] width 33 height 22
select select "A"
click at [523, 291] on select "A B C D E F" at bounding box center [539, 302] width 33 height 22
click at [588, 338] on label "OCCUR" at bounding box center [582, 339] width 39 height 13
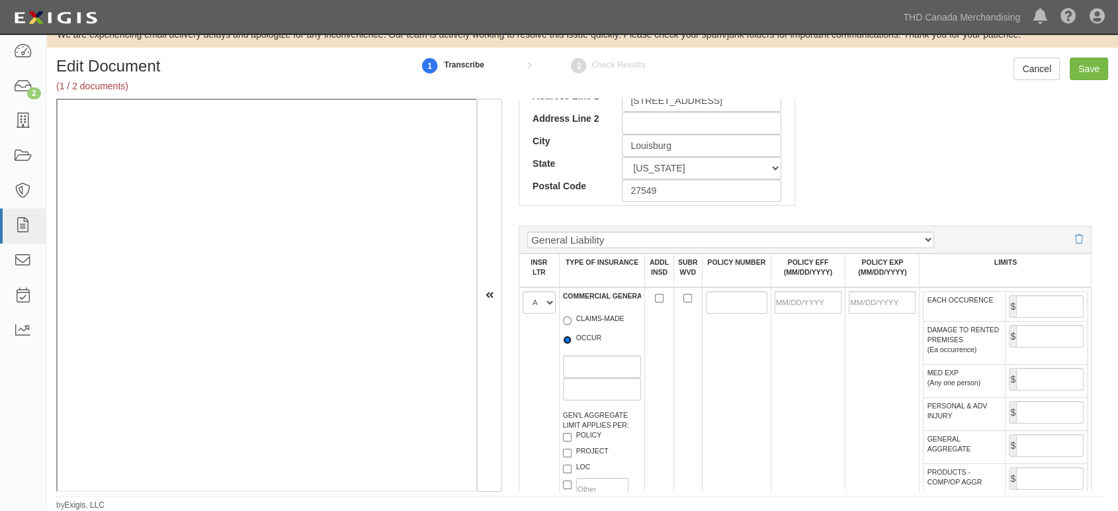
click at [571, 338] on input "OCCUR" at bounding box center [567, 339] width 9 height 9
radio input "true"
click at [563, 404] on input "POLICY" at bounding box center [567, 437] width 9 height 9
checkbox input "true"
click at [757, 306] on input "POLICY NUMBER" at bounding box center [737, 302] width 62 height 22
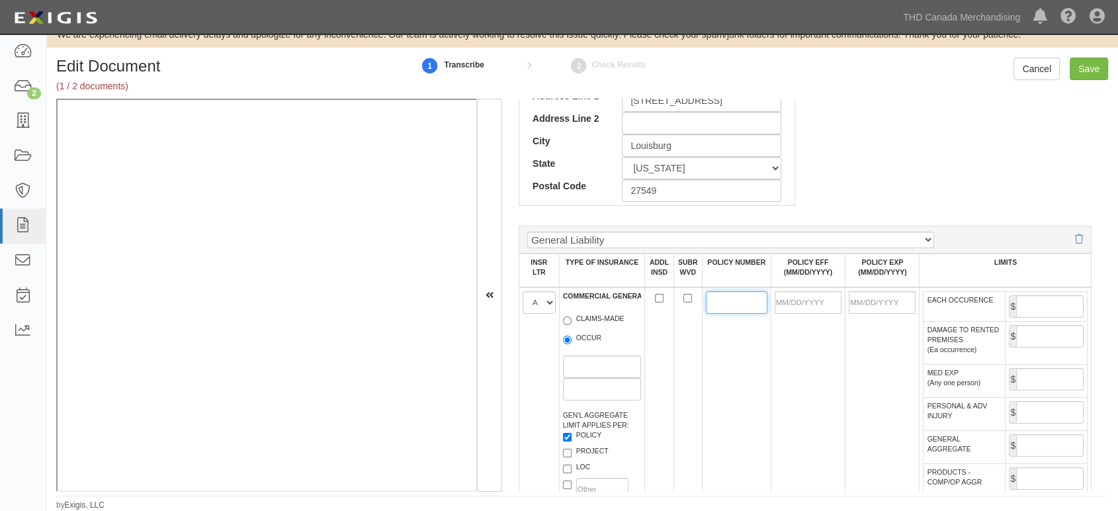
paste input "USC032049240"
type input "USC032049240"
click at [793, 305] on input "POLICY EFF (MM/DD/YYYY)" at bounding box center [808, 302] width 67 height 22
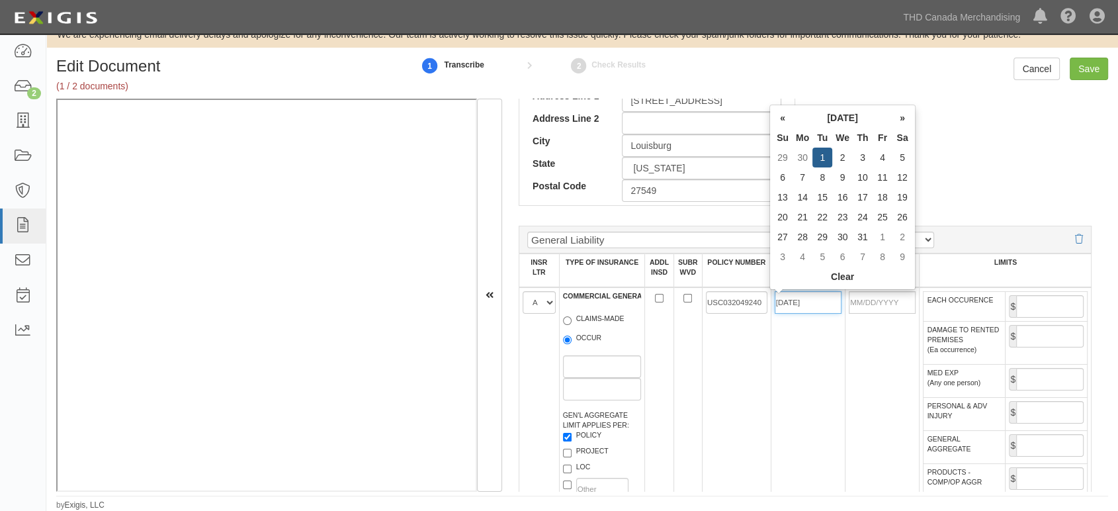
type input "10/01/2024"
type input "[DATE]"
click at [805, 366] on td "10/01/2024" at bounding box center [808, 415] width 74 height 257
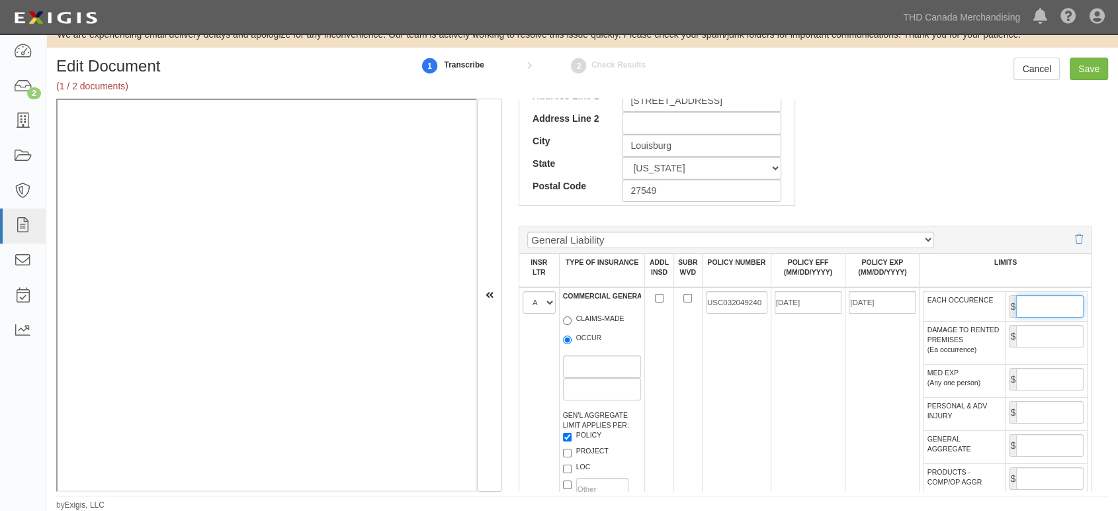
click at [929, 306] on input "EACH OCCURENCE" at bounding box center [1049, 306] width 67 height 22
type input "1,000,000"
click at [929, 337] on input "DAMAGE TO RENTED PREMISES (Ea occurrence)" at bounding box center [1049, 336] width 67 height 22
type input "100,000"
click at [929, 372] on input "MED EXP (Any one person)" at bounding box center [1049, 379] width 67 height 22
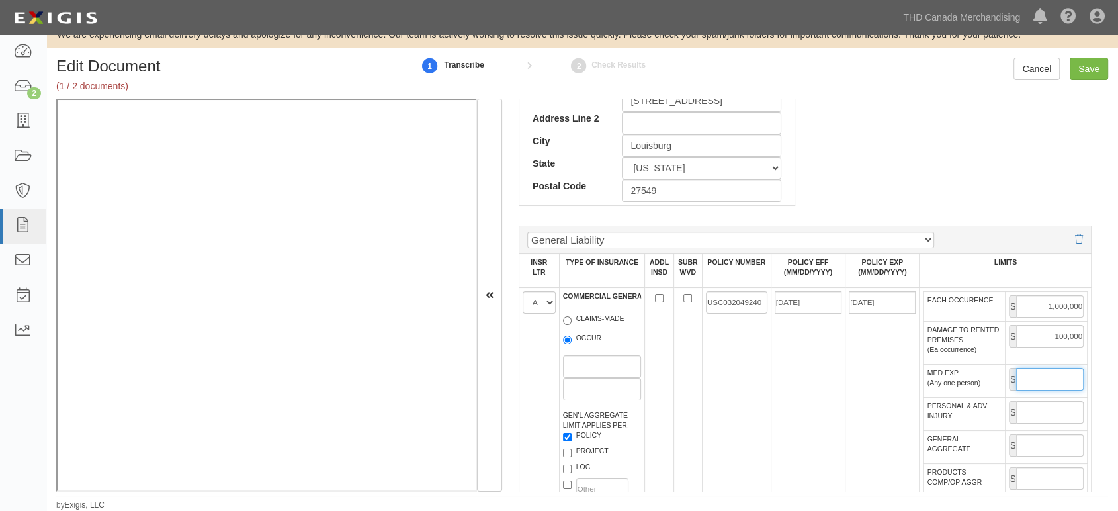
type input "10,000"
click at [929, 404] on input "PERSONAL & ADV INJURY" at bounding box center [1049, 412] width 67 height 22
type input "1,000,000"
click at [929, 404] on input "GENERAL AGGREGATE" at bounding box center [1049, 445] width 67 height 22
type input "2,000,000"
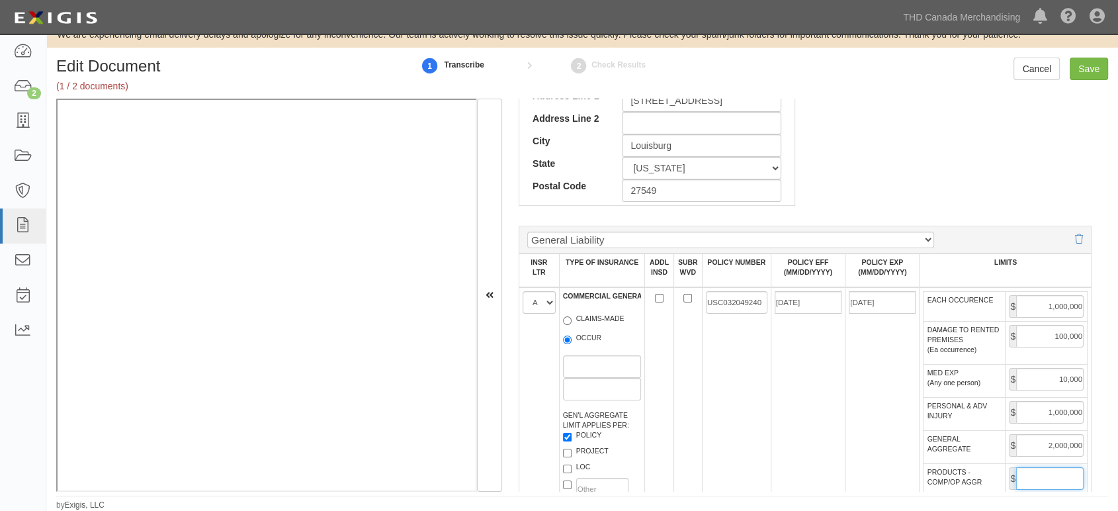
click at [929, 404] on input "PRODUCTS - COMP/OP AGGR" at bounding box center [1049, 478] width 67 height 22
type input "2,000,000"
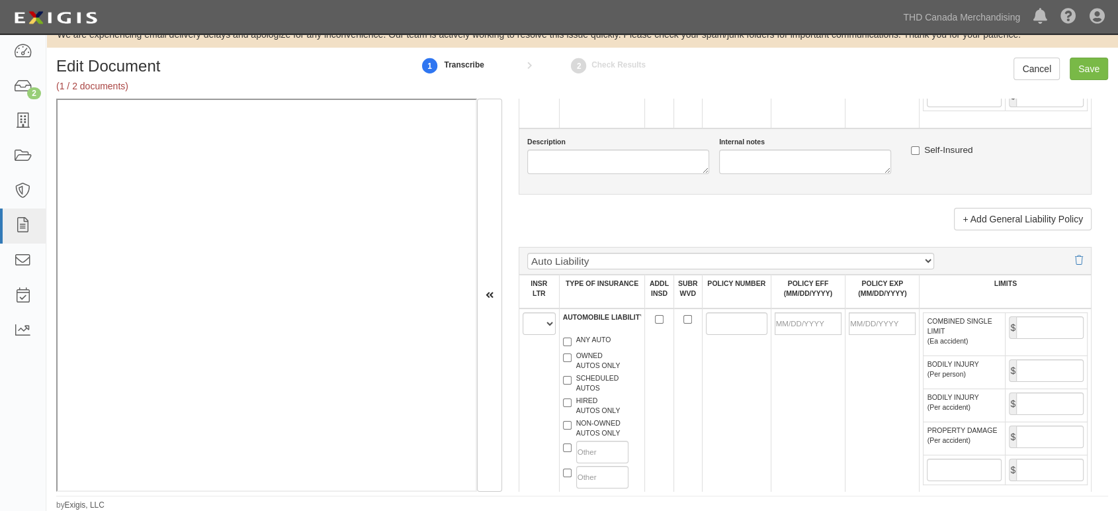
scroll to position [1175, 0]
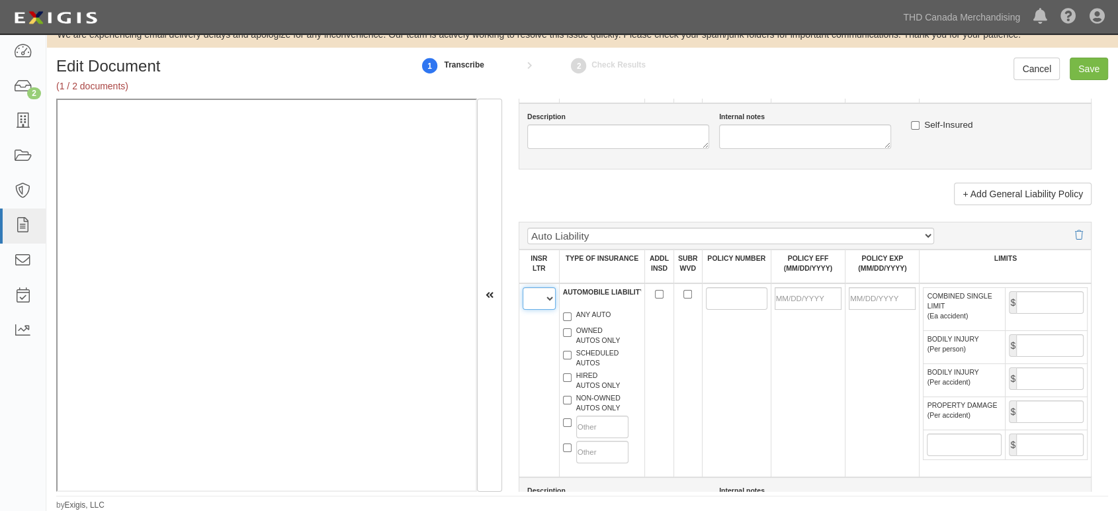
click at [540, 300] on select "A B C D E F" at bounding box center [539, 298] width 33 height 22
select select "C"
click at [523, 287] on select "A B C D E F" at bounding box center [539, 298] width 33 height 22
click at [579, 316] on label "ANY AUTO" at bounding box center [587, 316] width 48 height 13
click at [571, 316] on input "ANY AUTO" at bounding box center [567, 316] width 9 height 9
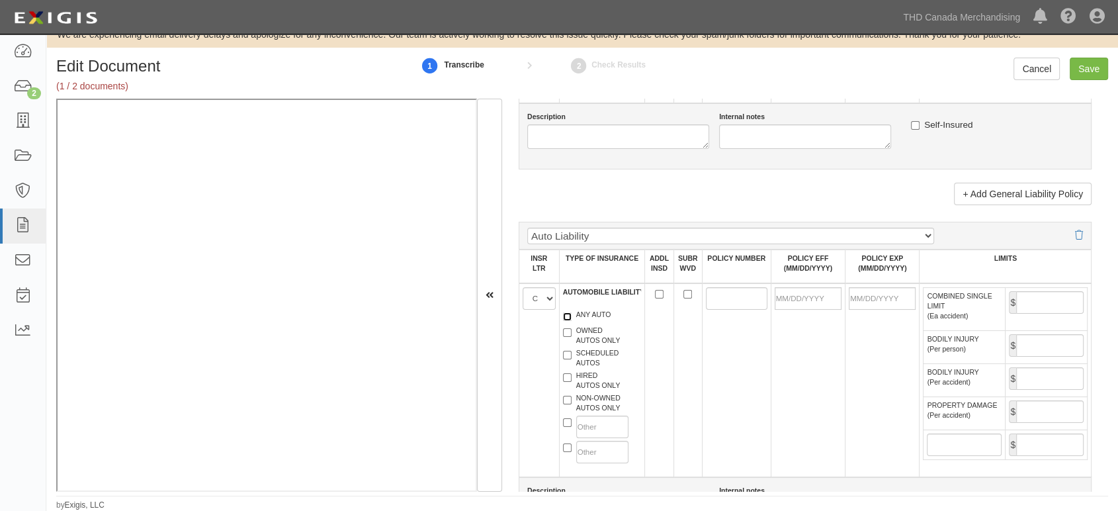
checkbox input "true"
click at [588, 380] on label "HIRED AUTOS ONLY" at bounding box center [592, 380] width 58 height 20
click at [571, 380] on input "HIRED AUTOS ONLY" at bounding box center [567, 377] width 9 height 9
checkbox input "true"
click at [588, 404] on label "NON-OWNED AUTOS ONLY" at bounding box center [592, 403] width 58 height 20
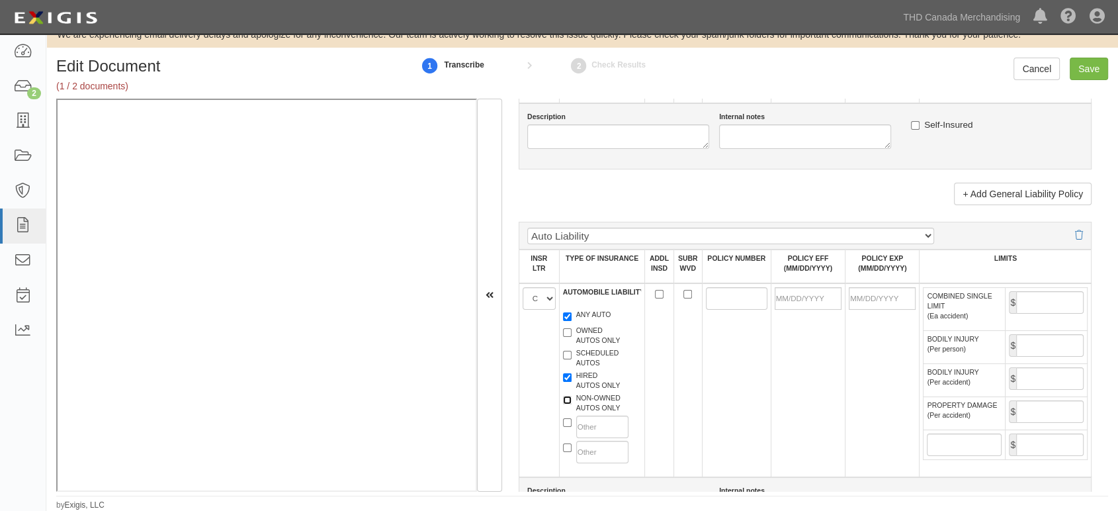
click at [571, 404] on input "NON-OWNED AUTOS ONLY" at bounding box center [567, 400] width 9 height 9
checkbox input "true"
click at [715, 294] on input "POLICY NUMBER" at bounding box center [737, 298] width 62 height 22
paste input "SCV0129352401"
type input "SCV0129352401"
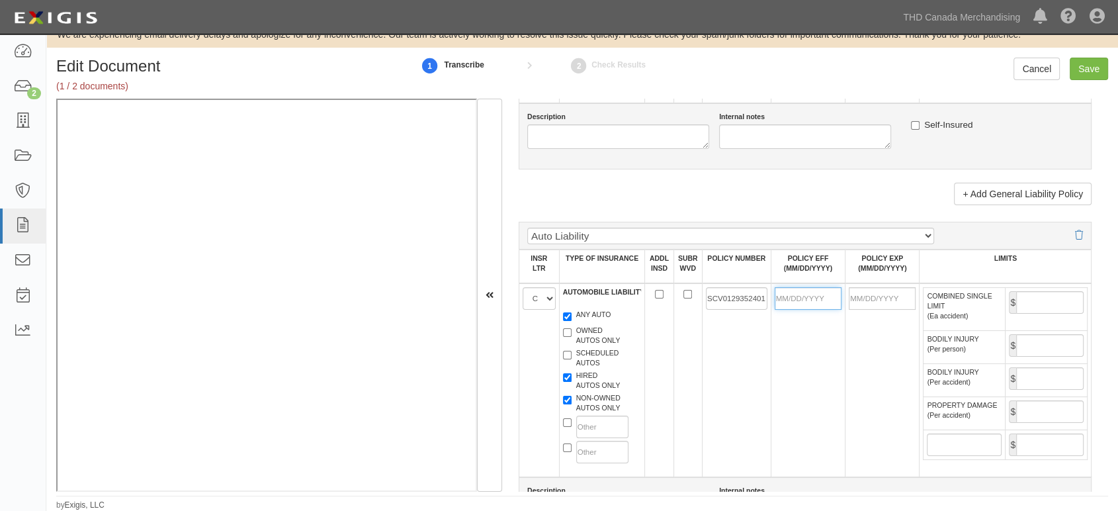
click at [788, 298] on input "POLICY EFF (MM/DD/YYYY)" at bounding box center [808, 298] width 67 height 22
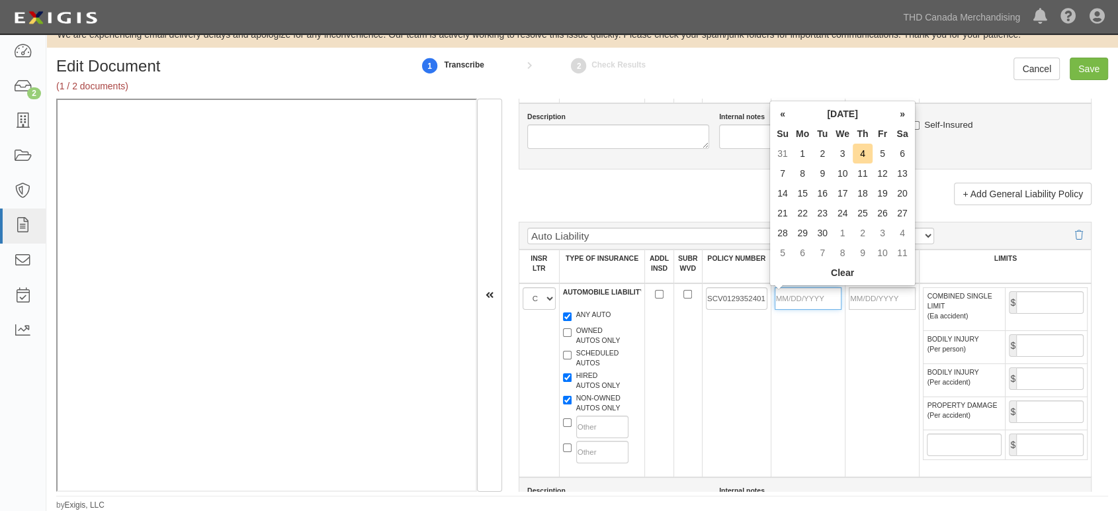
scroll to position [0, 0]
type input "10/01/2024"
type input "[DATE]"
click at [857, 358] on td "[DATE]" at bounding box center [882, 380] width 74 height 194
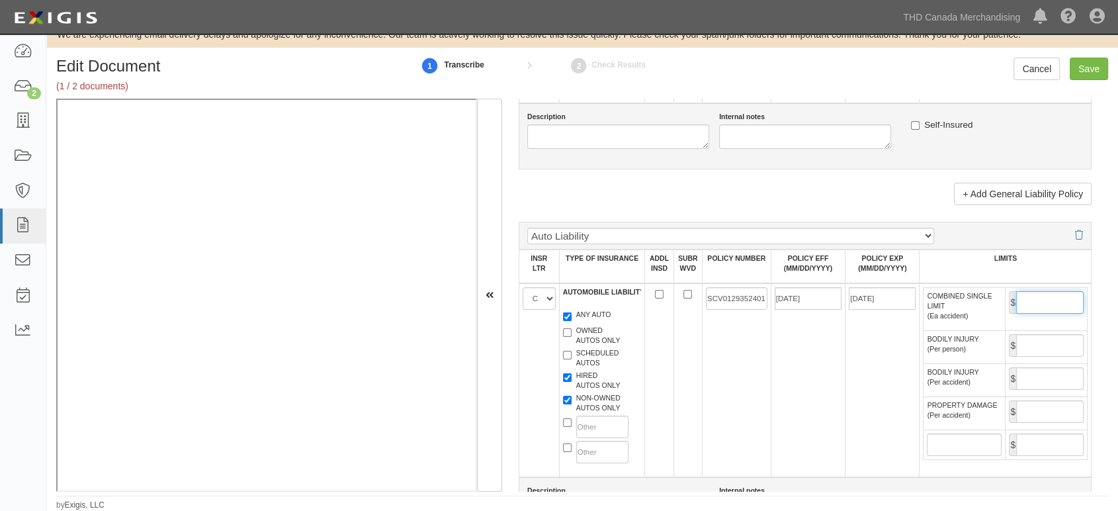
click at [929, 308] on input "COMBINED SINGLE LIMIT (Ea accident)" at bounding box center [1049, 302] width 67 height 22
type input "1,000,000"
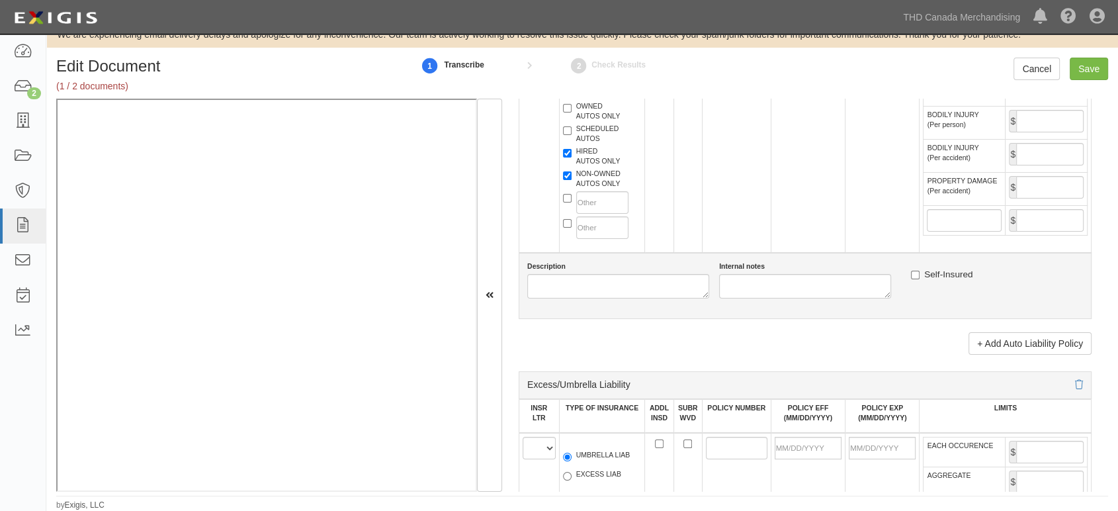
scroll to position [1470, 0]
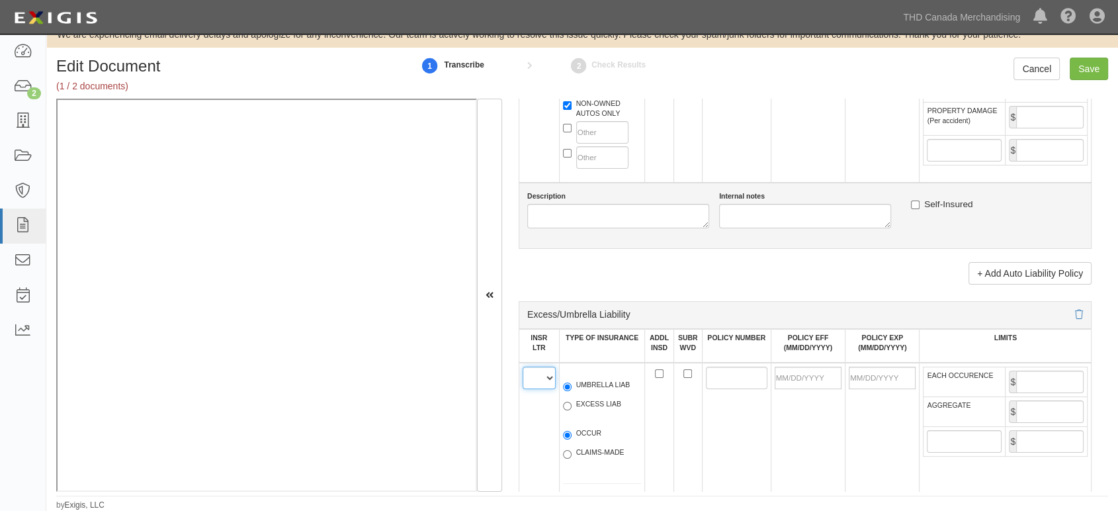
click at [554, 383] on select "A B C D E F" at bounding box center [539, 377] width 33 height 22
select select "A"
click at [523, 367] on select "A B C D E F" at bounding box center [539, 377] width 33 height 22
click at [597, 380] on div "UMBRELLA LIAB EXCESS LIAB" at bounding box center [602, 397] width 99 height 48
click at [597, 385] on label "UMBRELLA LIAB" at bounding box center [596, 386] width 67 height 13
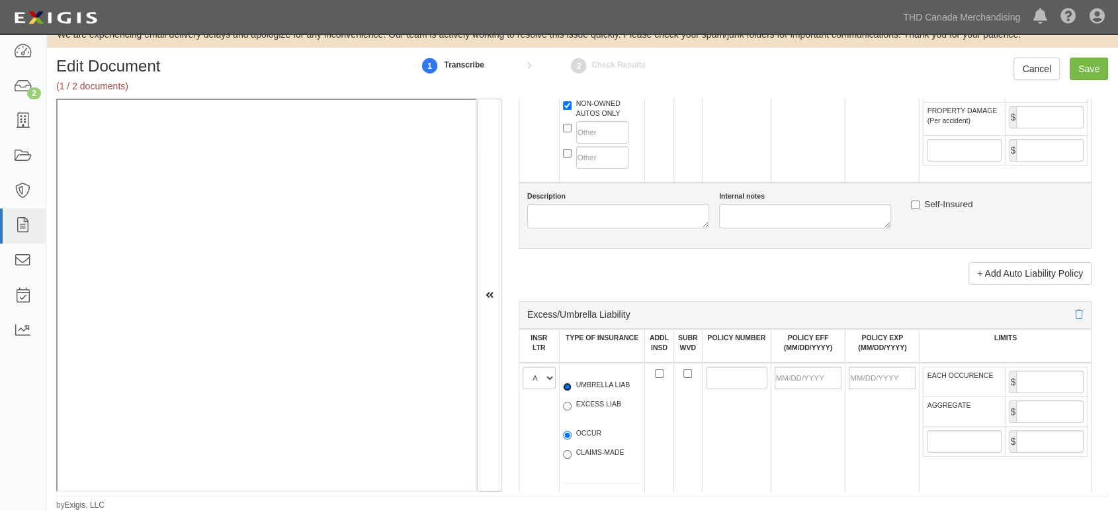
click at [571, 385] on input "UMBRELLA LIAB" at bounding box center [567, 386] width 9 height 9
radio input "true"
click at [581, 404] on label "OCCUR" at bounding box center [582, 434] width 39 height 13
click at [571, 404] on input "OCCUR" at bounding box center [567, 435] width 9 height 9
radio input "true"
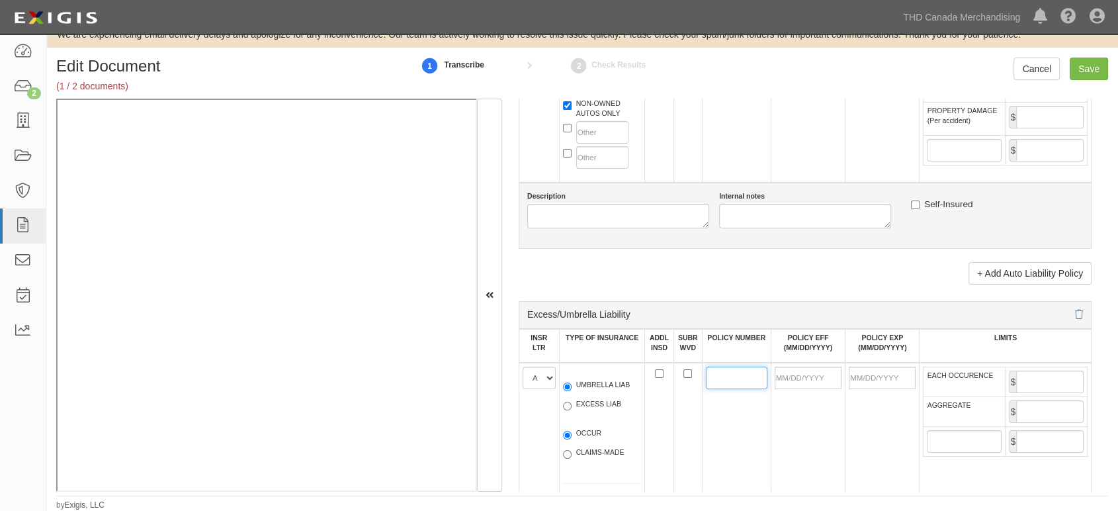
click at [746, 376] on input "POLICY NUMBER" at bounding box center [737, 377] width 62 height 22
paste input "USC02991324U"
type input "USC02991324U"
click at [832, 386] on input "POLICY EFF (MM/DD/YYYY)" at bounding box center [808, 377] width 67 height 22
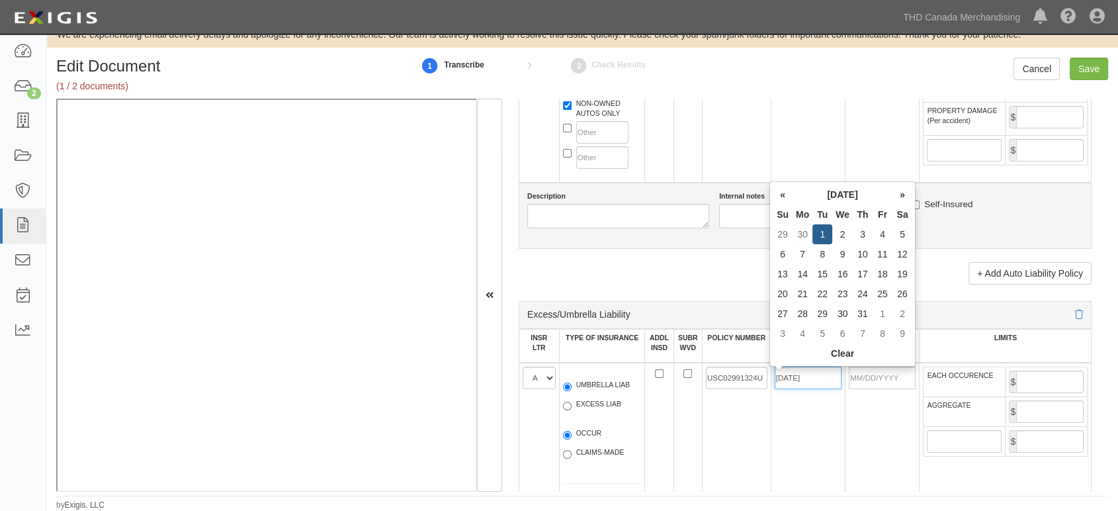
type input "10/01/2024"
type input "[DATE]"
click at [802, 404] on td "10/01/2024" at bounding box center [808, 466] width 74 height 209
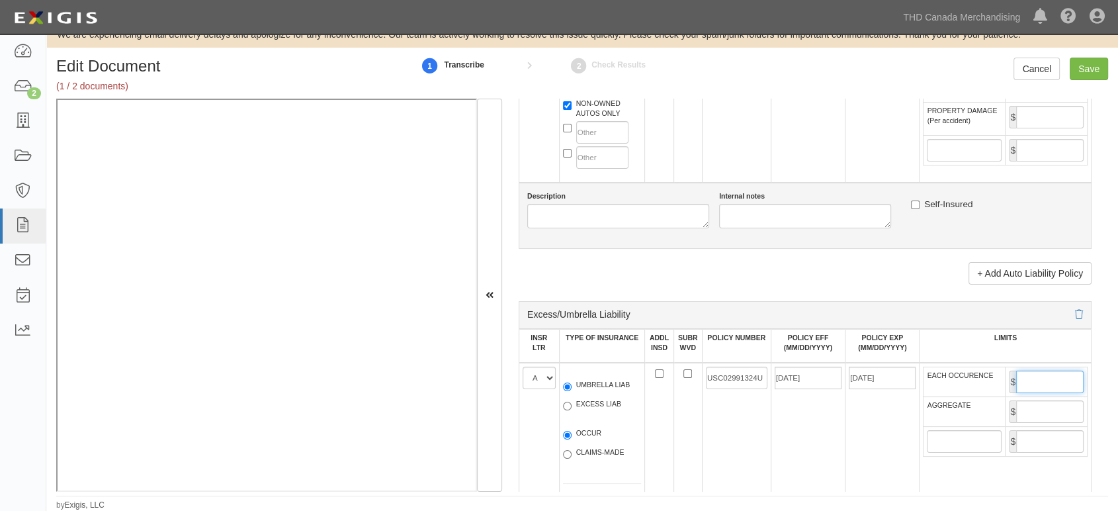
click at [929, 386] on input "EACH OCCURENCE" at bounding box center [1049, 381] width 67 height 22
type input "10,000,000"
click at [929, 404] on input "AGGREGATE" at bounding box center [1049, 411] width 67 height 22
type input "10,000,000"
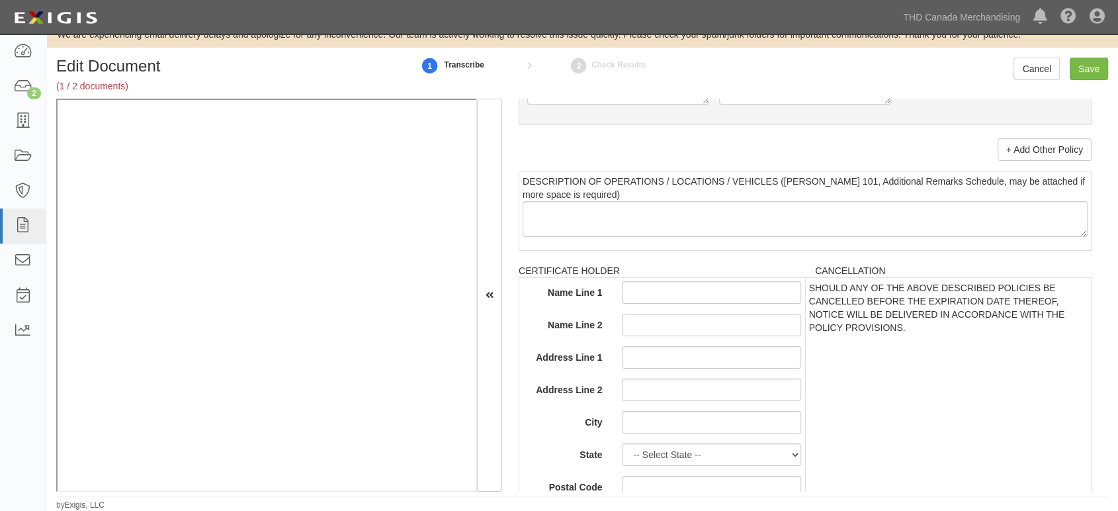
scroll to position [2646, 0]
click at [712, 292] on input "Name Line 1" at bounding box center [711, 290] width 179 height 22
paste input "Home Depot of Canada, Inc., its parent,affiliates and"
click at [778, 287] on input "Home Depot of Canada, Inc., its parent,affiliates and" at bounding box center [711, 290] width 179 height 22
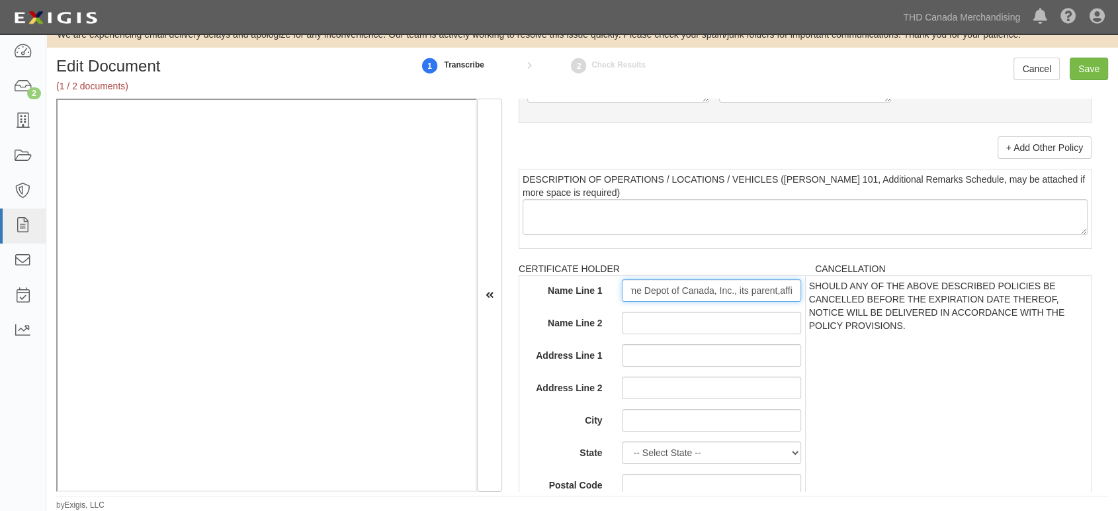
scroll to position [0, 56]
drag, startPoint x: 787, startPoint y: 292, endPoint x: 874, endPoint y: 296, distance: 86.7
click at [874, 296] on tr "Name Line 1 Home Depot of Canada, Inc., its parent,affiliates and Name Line 2 A…" at bounding box center [805, 393] width 572 height 234
click at [785, 289] on input "Home Depot of Canada, Inc., its parent,affiliates and" at bounding box center [711, 290] width 179 height 22
click at [789, 289] on input "Home Depot of Canada, Inc., its parent,affiliates and" at bounding box center [711, 290] width 179 height 22
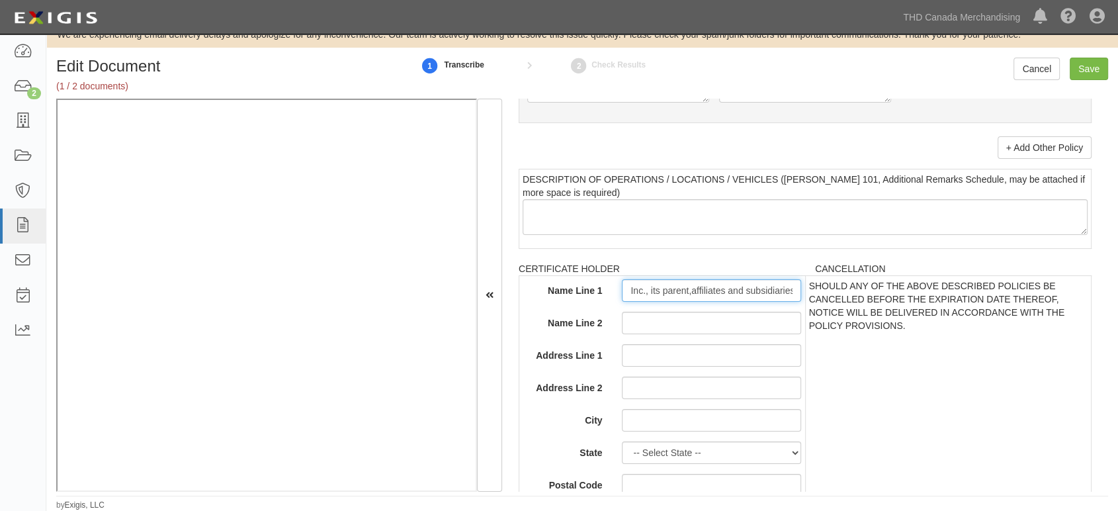
scroll to position [0, 107]
type input "Home Depot of Canada, Inc., its parent,affiliates and subsidiaries"
type input "C/o Exigis"
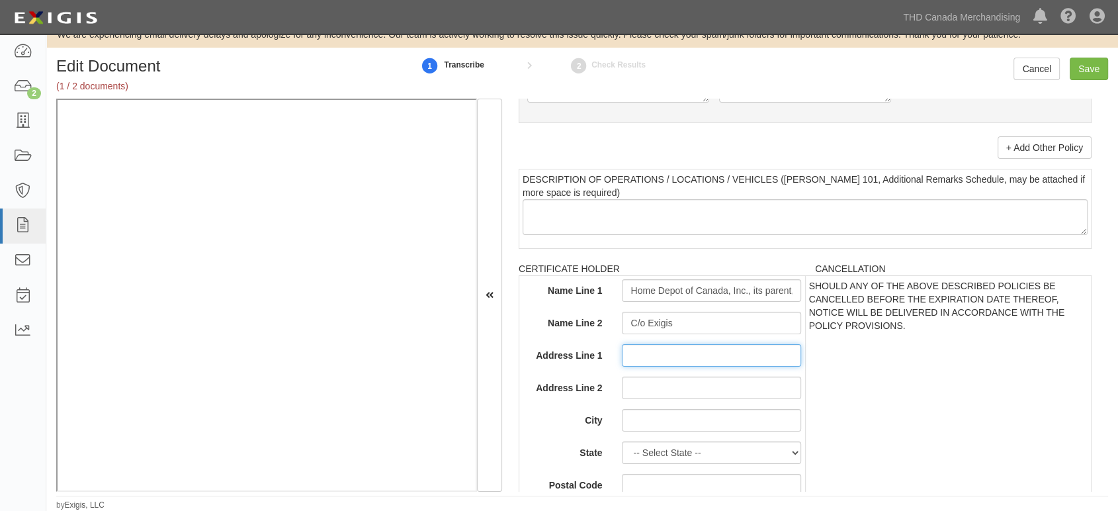
click at [726, 359] on input "Address Line 1" at bounding box center [711, 355] width 179 height 22
type input "PO Box 947"
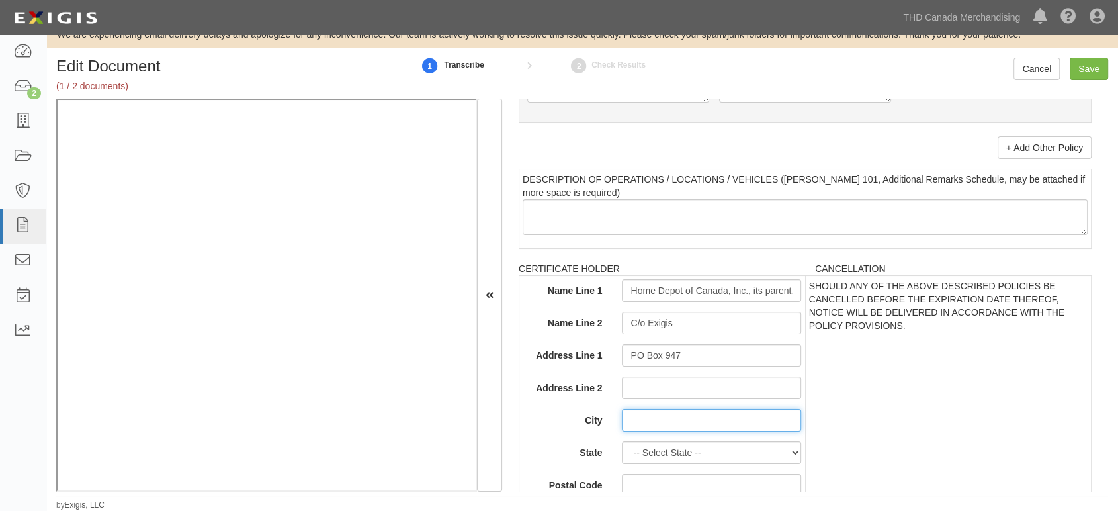
click at [635, 404] on input "City" at bounding box center [711, 420] width 179 height 22
type input "Murrieta"
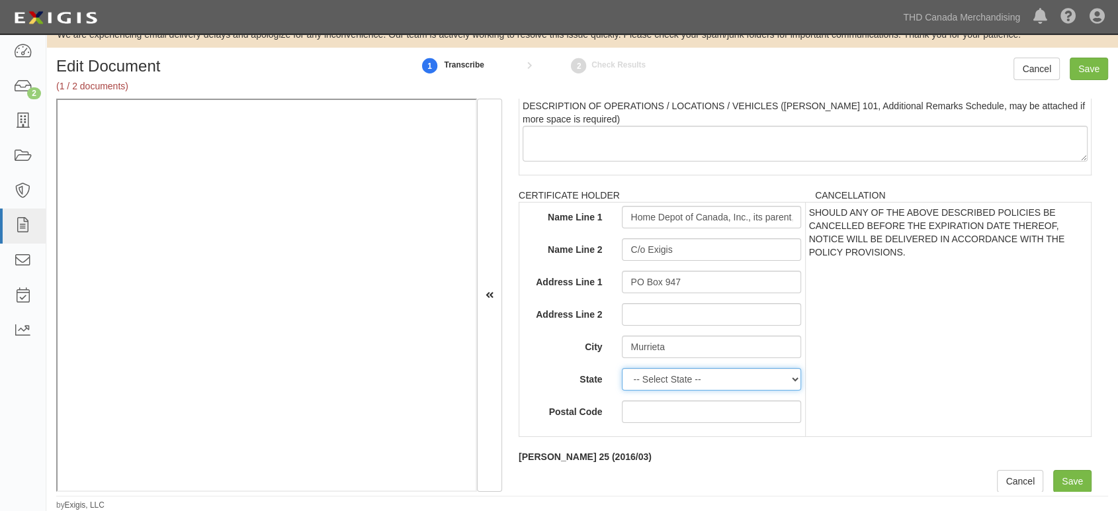
click at [718, 385] on select "-- Select State -- Alabama Alaska Arizona Arkansas California Colorado Connecti…" at bounding box center [711, 379] width 179 height 22
select select "CA"
click at [622, 369] on select "-- Select State -- Alabama Alaska Arizona Arkansas California Colorado Connecti…" at bounding box center [711, 379] width 179 height 22
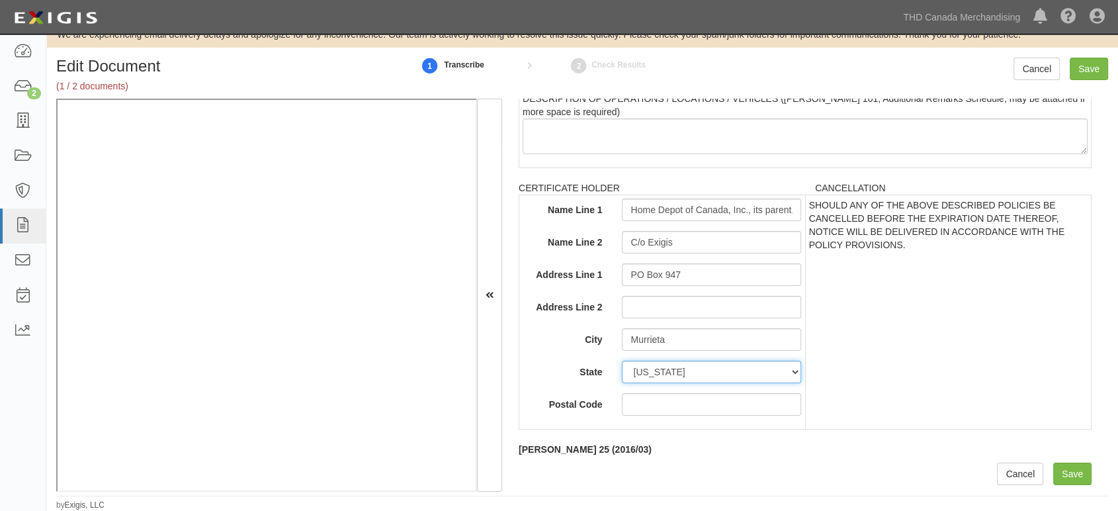
scroll to position [2728, 0]
click at [657, 404] on input "Postal Code" at bounding box center [711, 404] width 179 height 22
type input "92564"
click at [929, 404] on input "Save" at bounding box center [1072, 473] width 38 height 22
type input "1000000"
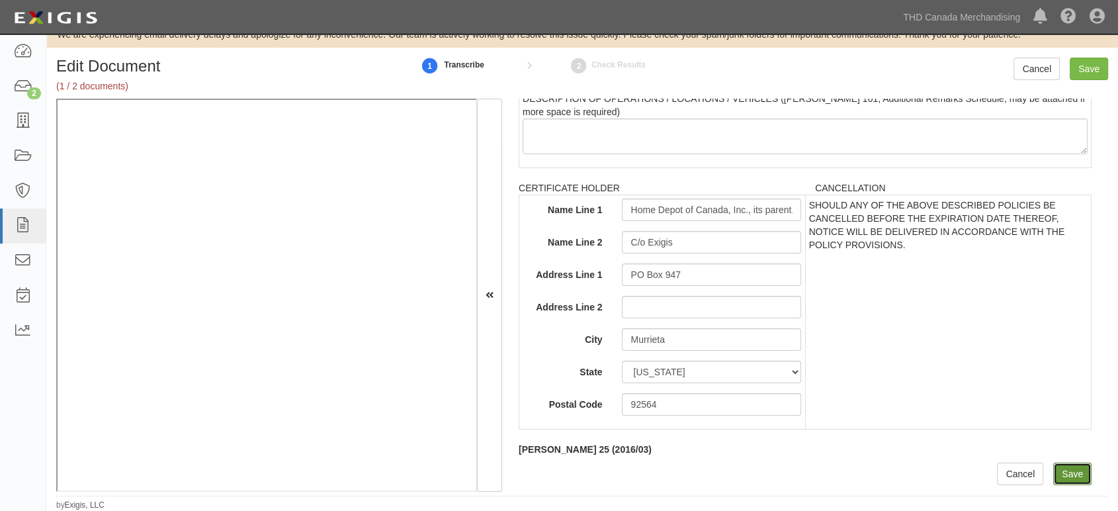
type input "100000"
type input "10000"
type input "1000000"
type input "2000000"
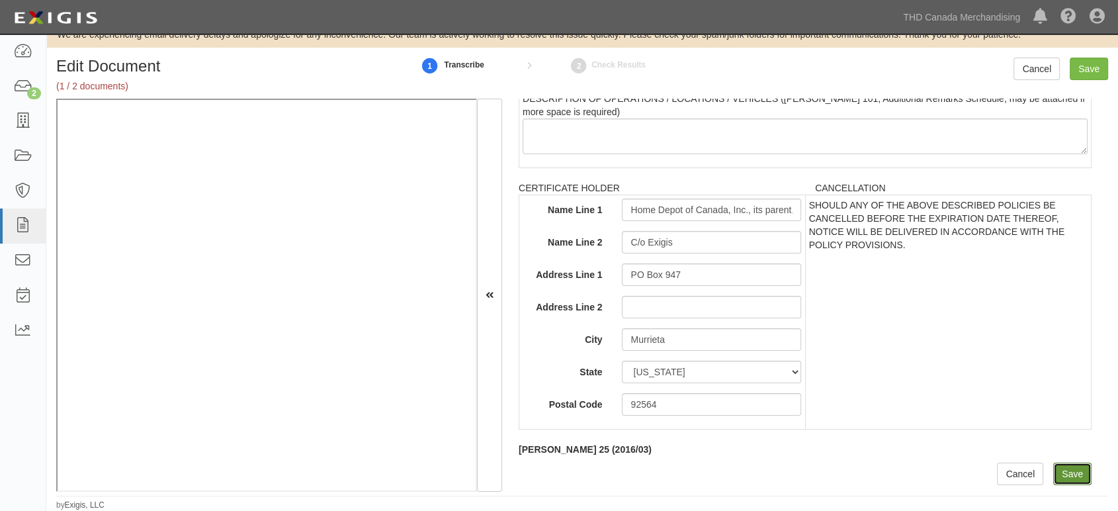
type input "1000000"
type input "10000000"
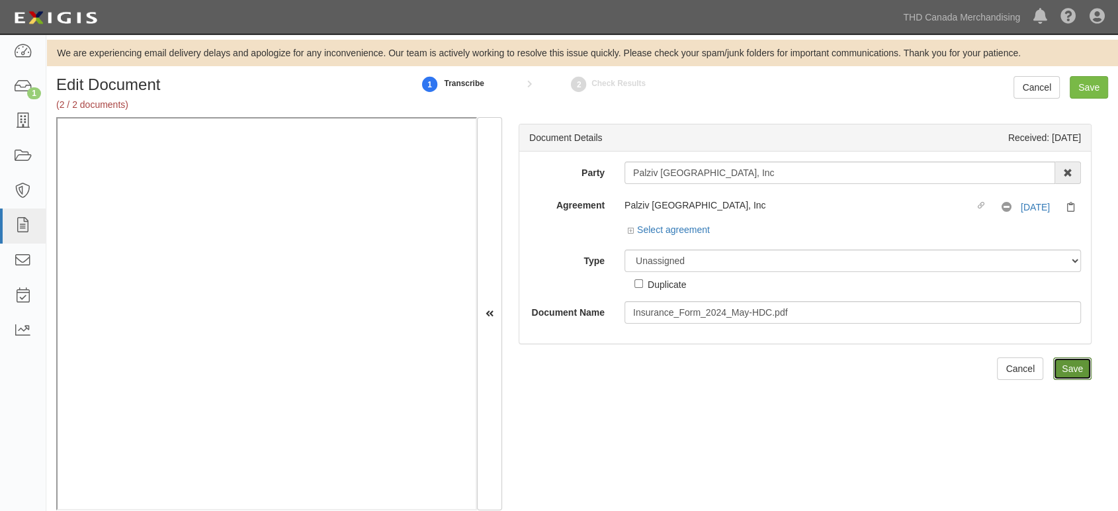
click at [1073, 376] on input "Save" at bounding box center [1072, 368] width 38 height 22
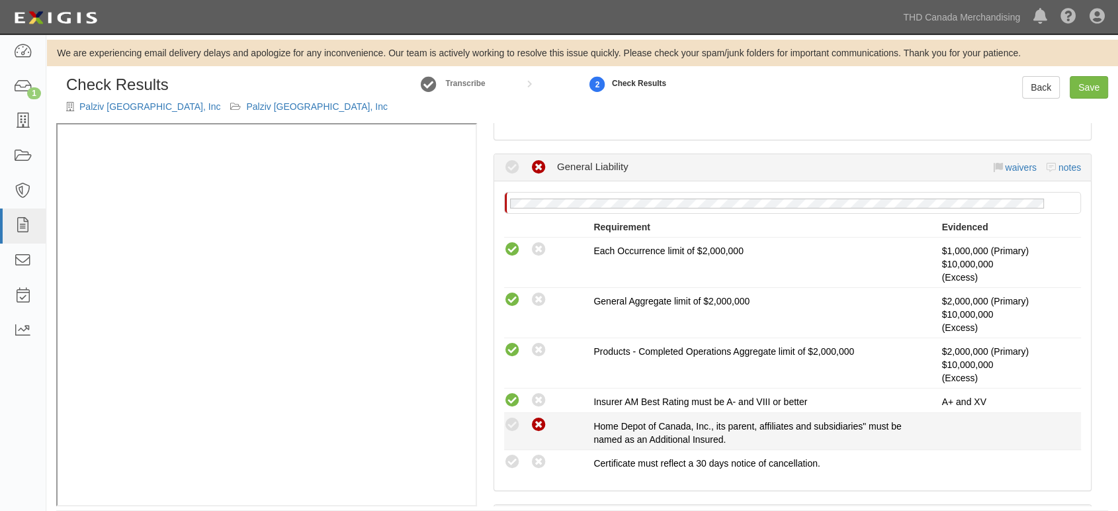
scroll to position [220, 0]
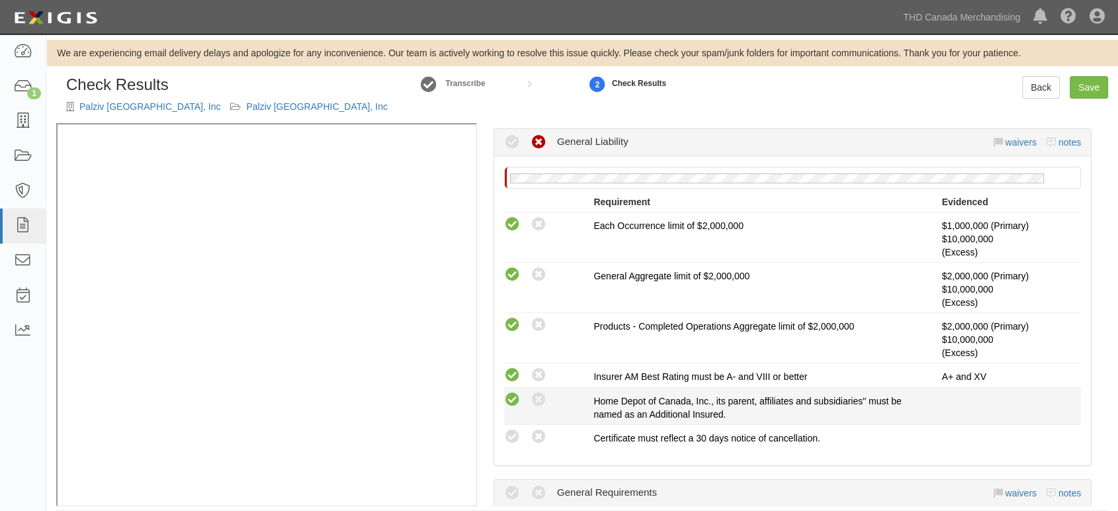
click at [516, 401] on icon at bounding box center [512, 400] width 17 height 17
radio input "true"
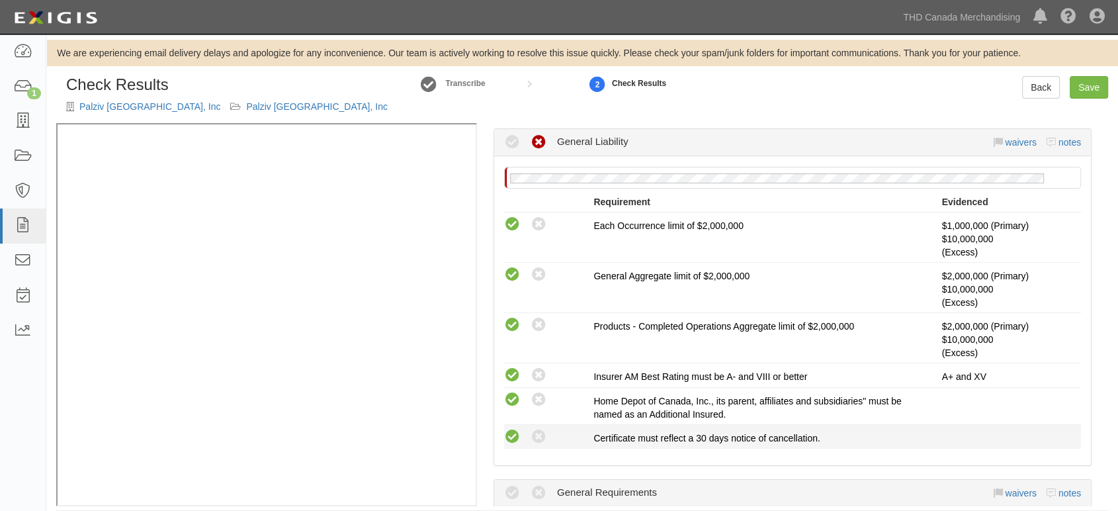
click at [511, 435] on icon at bounding box center [512, 437] width 17 height 17
radio input "true"
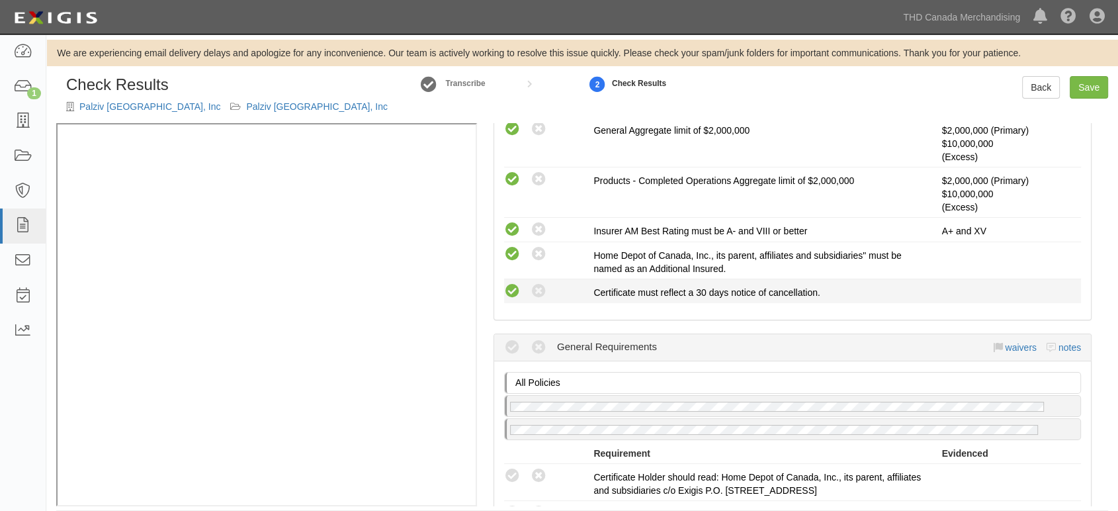
scroll to position [367, 0]
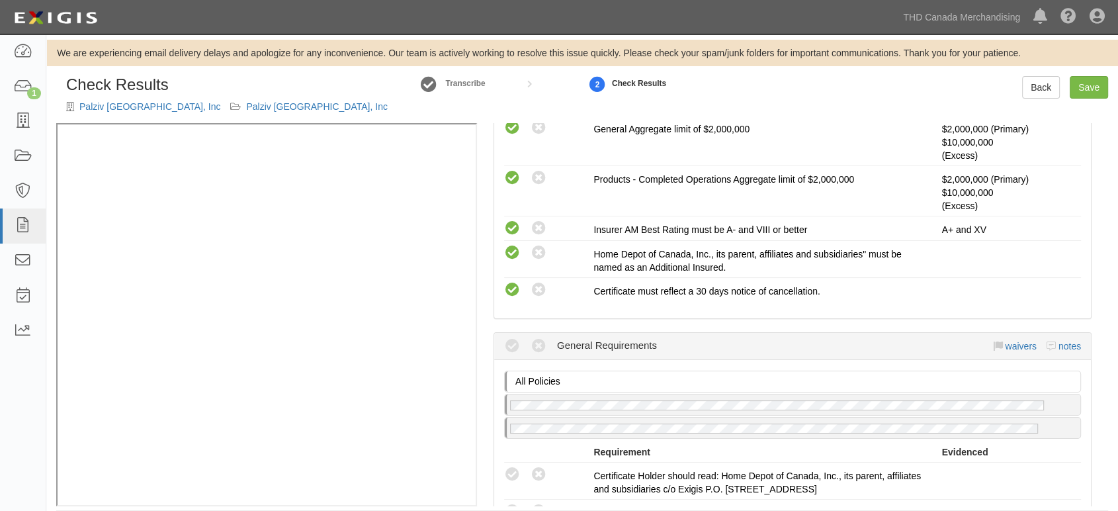
click at [513, 345] on icon at bounding box center [512, 346] width 17 height 17
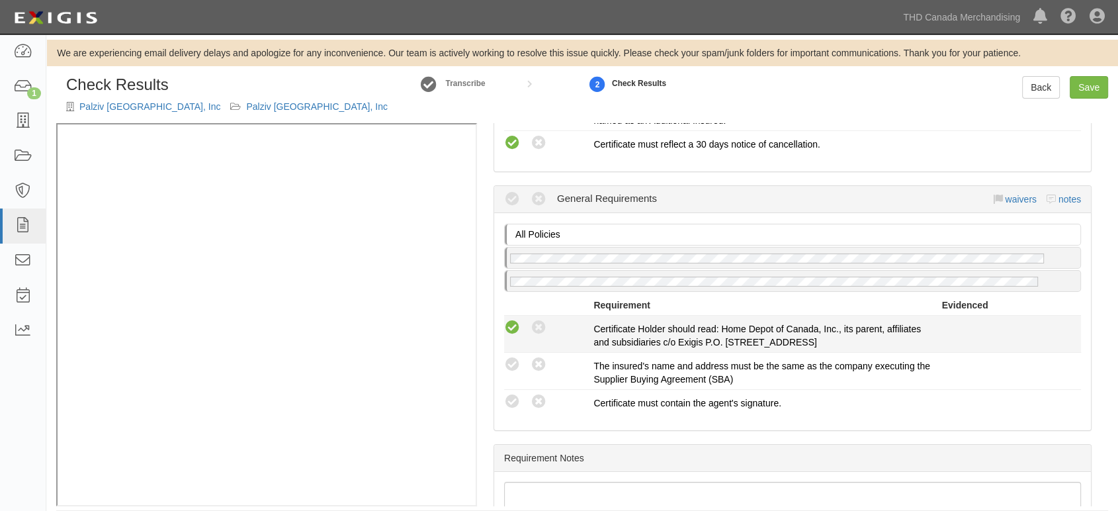
click at [515, 331] on icon at bounding box center [512, 327] width 17 height 17
radio input "true"
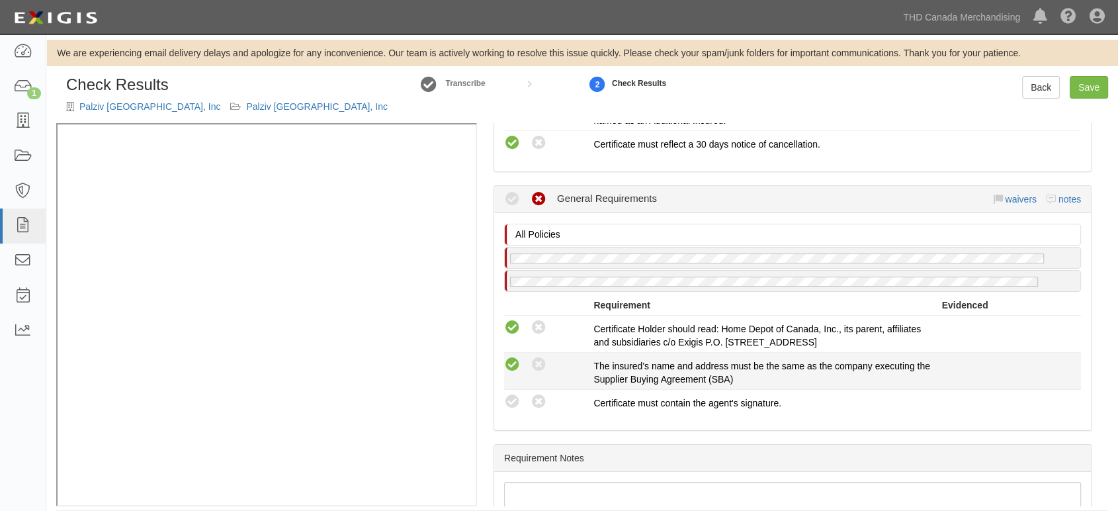
click at [510, 357] on icon at bounding box center [512, 365] width 17 height 17
radio input "true"
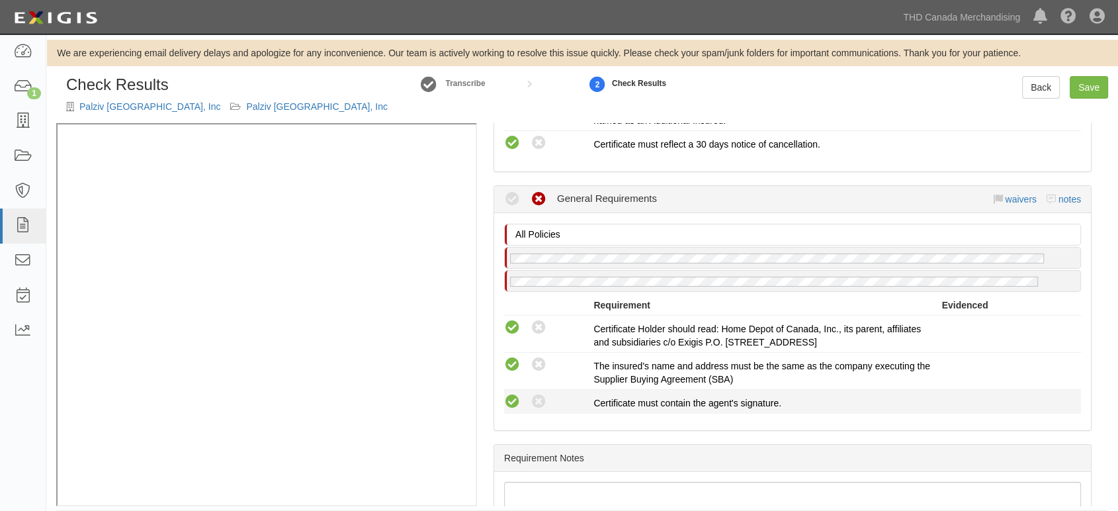
click at [509, 401] on icon at bounding box center [512, 402] width 17 height 17
radio input "true"
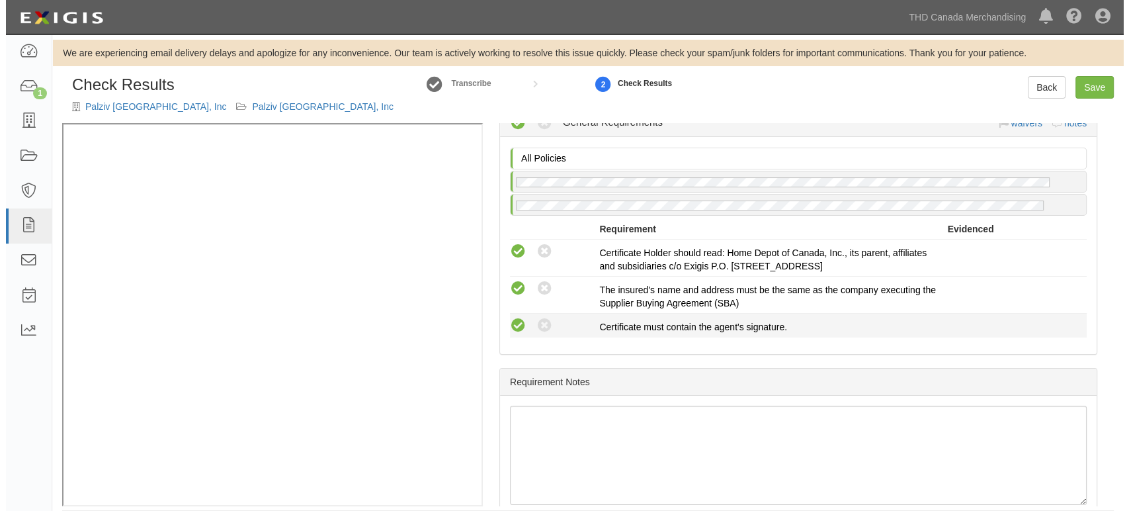
scroll to position [626, 0]
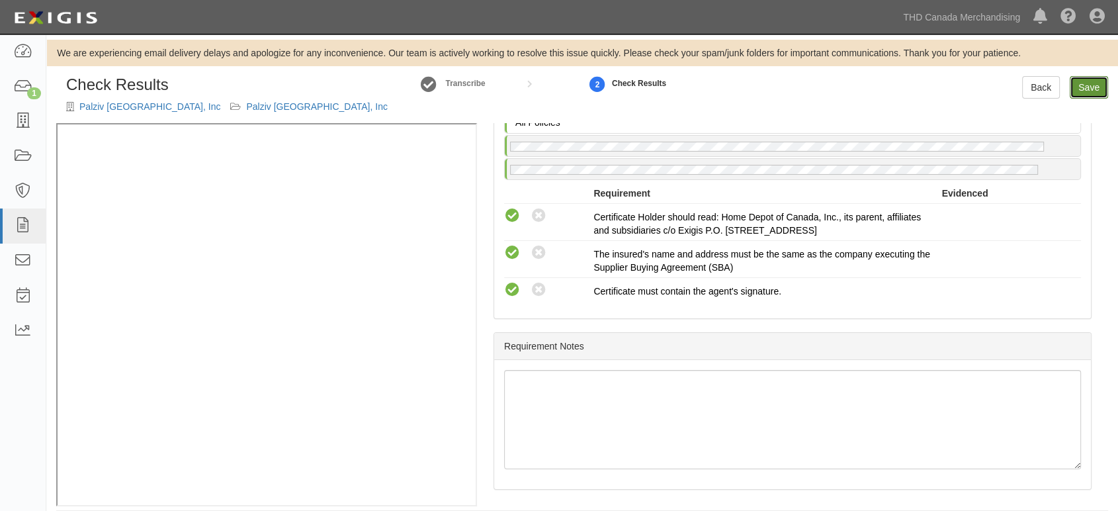
click at [1085, 84] on link "Save" at bounding box center [1089, 87] width 38 height 22
radio input "true"
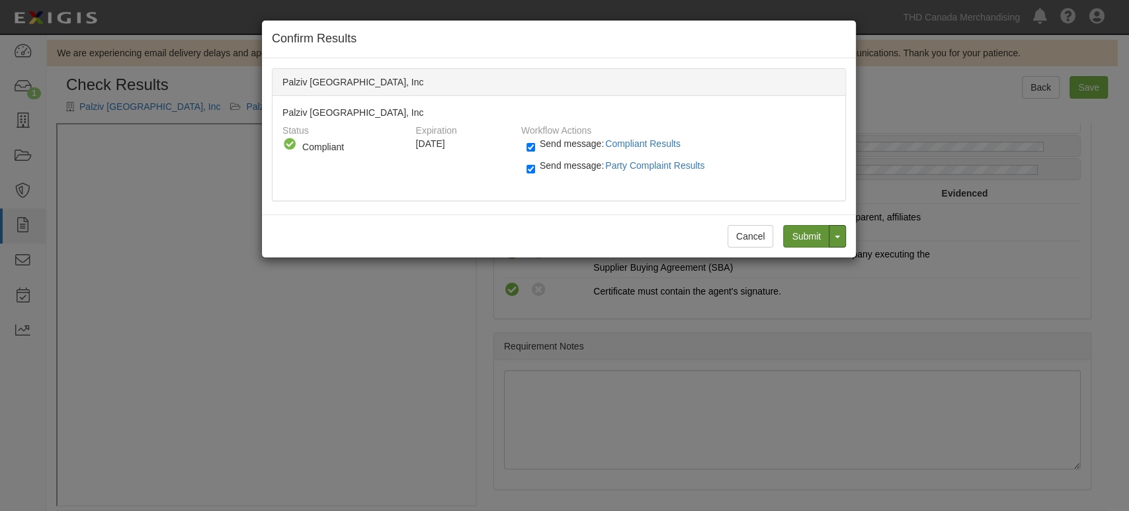
drag, startPoint x: 832, startPoint y: 242, endPoint x: 800, endPoint y: 238, distance: 32.7
click at [800, 238] on div "Submit Toggle Dropdown Submit and Continue to Agreement" at bounding box center [809, 236] width 73 height 22
click at [800, 238] on input "Submit" at bounding box center [806, 236] width 46 height 22
